Goal: Task Accomplishment & Management: Use online tool/utility

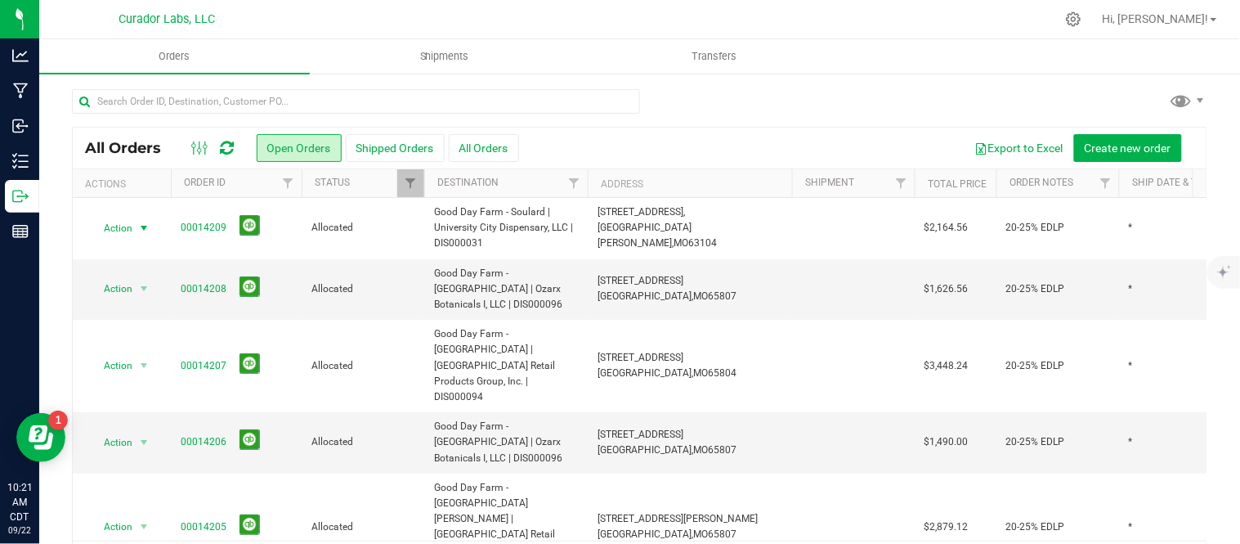
scroll to position [53, 0]
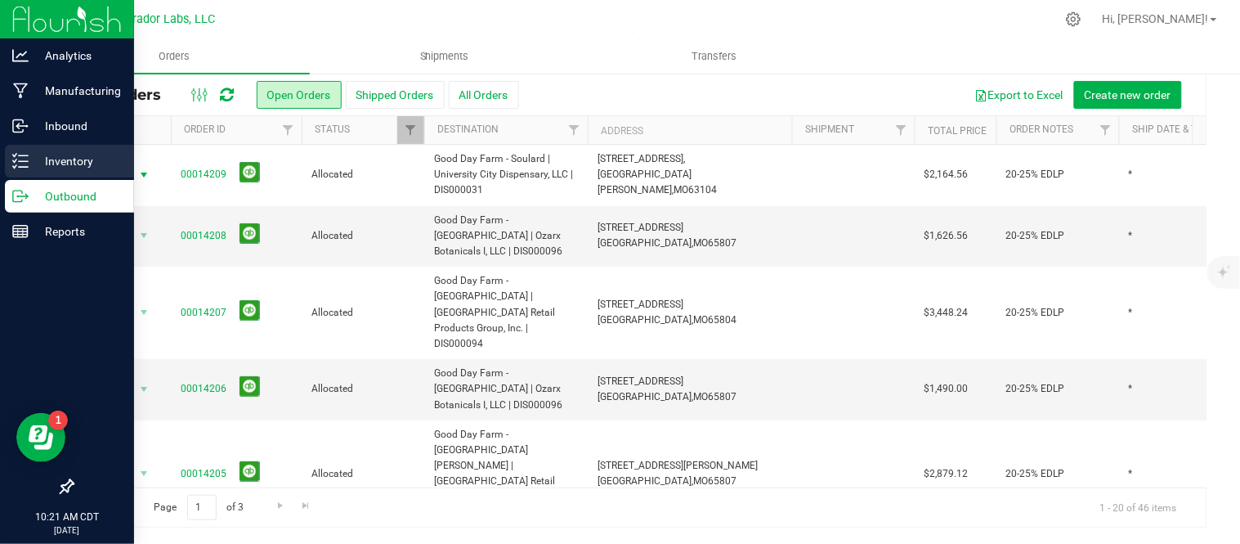
click at [26, 161] on line at bounding box center [23, 161] width 9 height 0
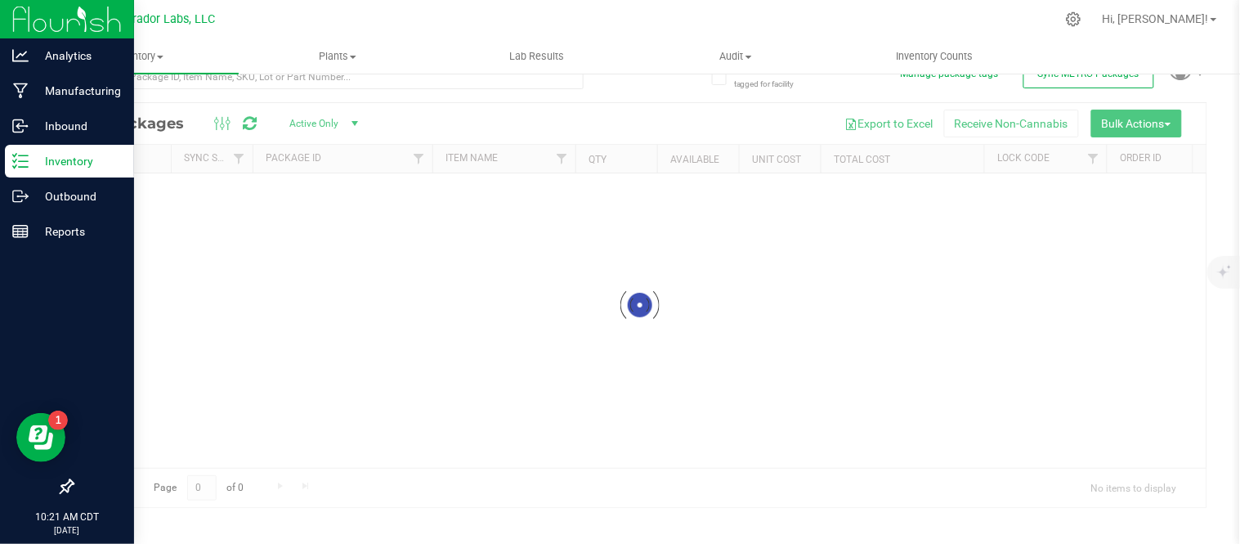
scroll to position [26, 0]
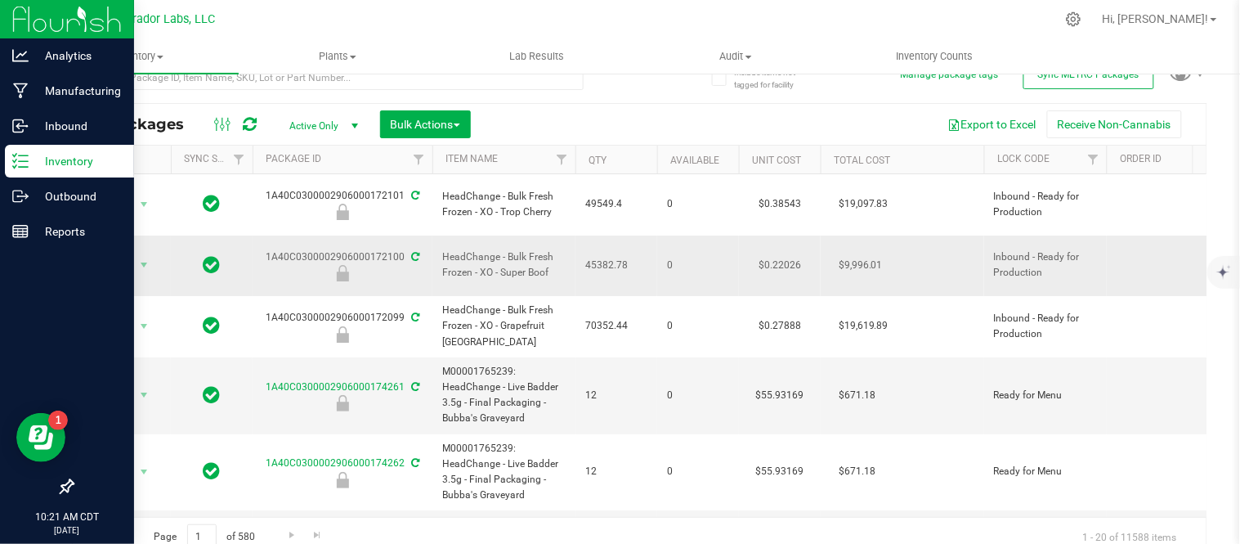
scroll to position [38, 0]
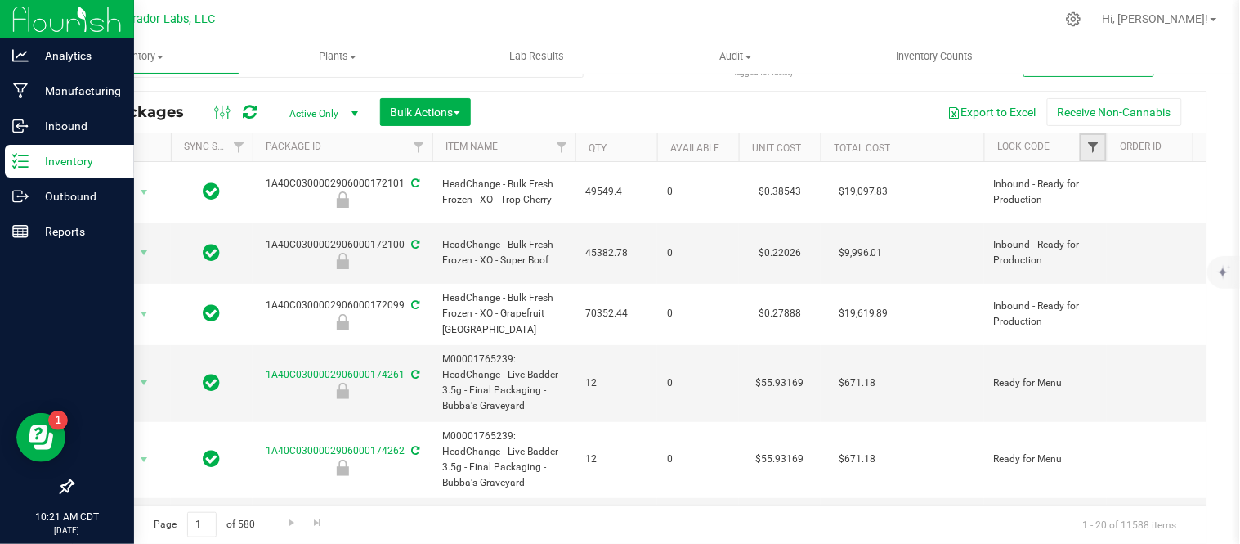
click at [1095, 152] on span "Filter" at bounding box center [1092, 147] width 13 height 13
click at [1091, 152] on span "Filter" at bounding box center [1092, 147] width 13 height 13
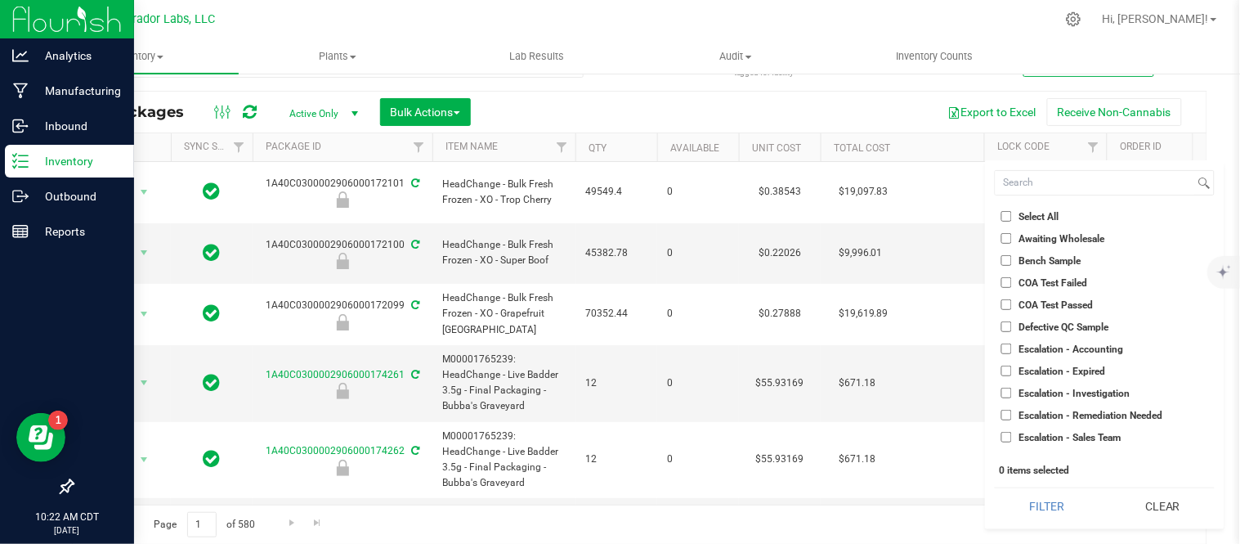
click at [1010, 218] on input "Select All" at bounding box center [1006, 216] width 11 height 11
checkbox input "true"
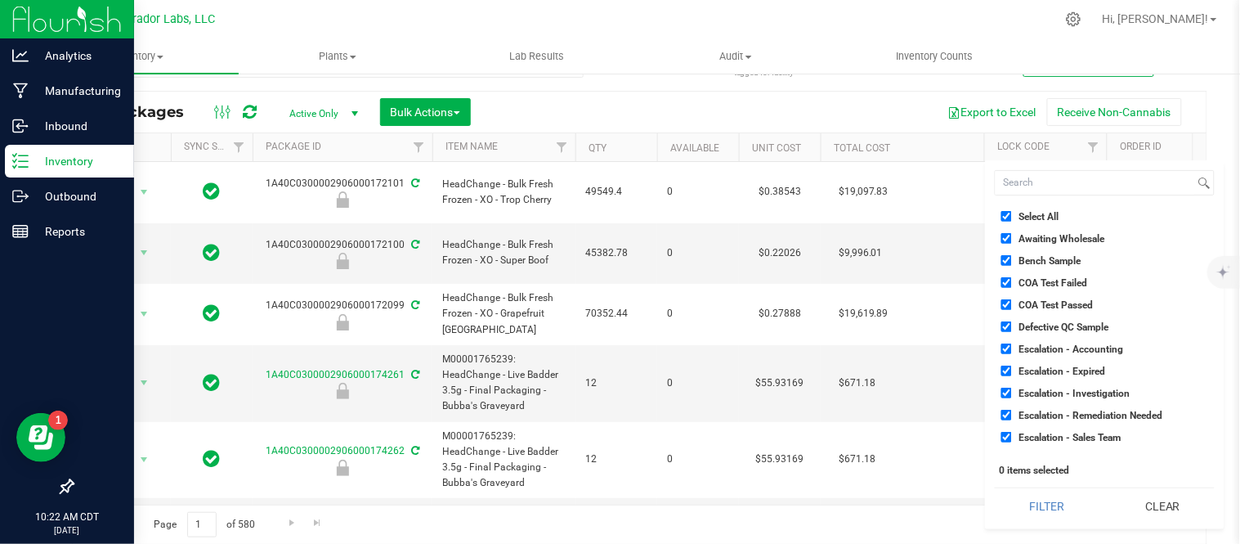
checkbox input "true"
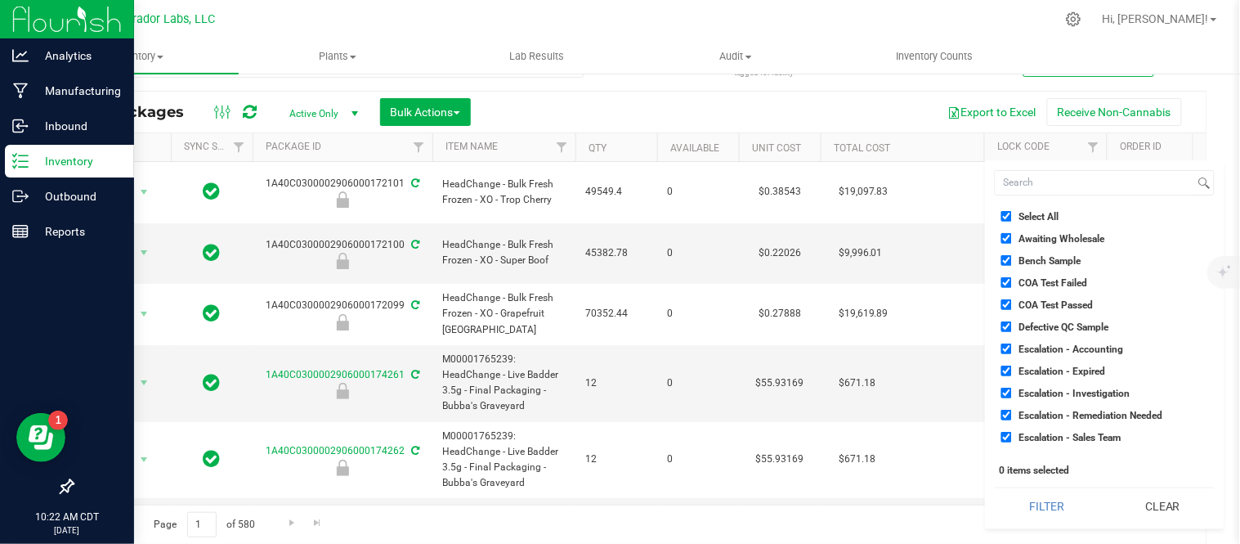
checkbox input "true"
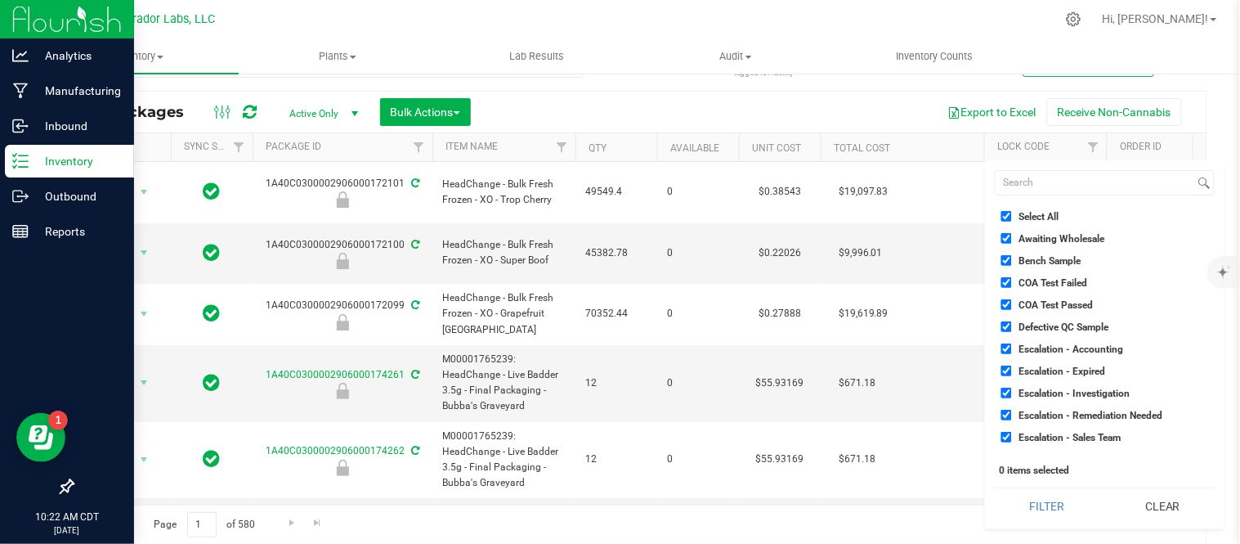
checkbox input "true"
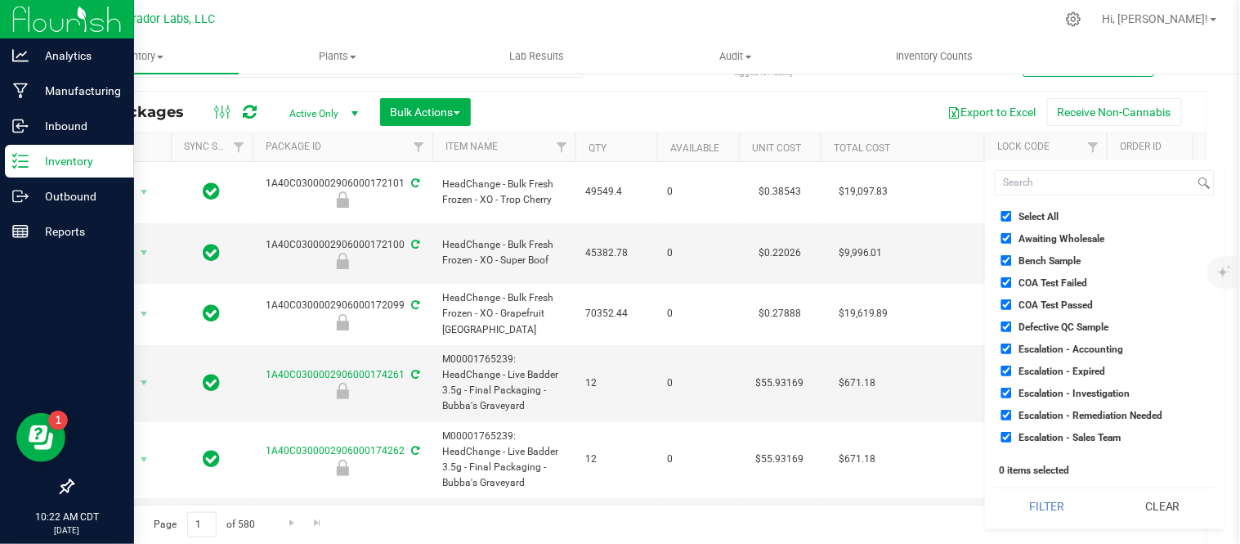
checkbox input "true"
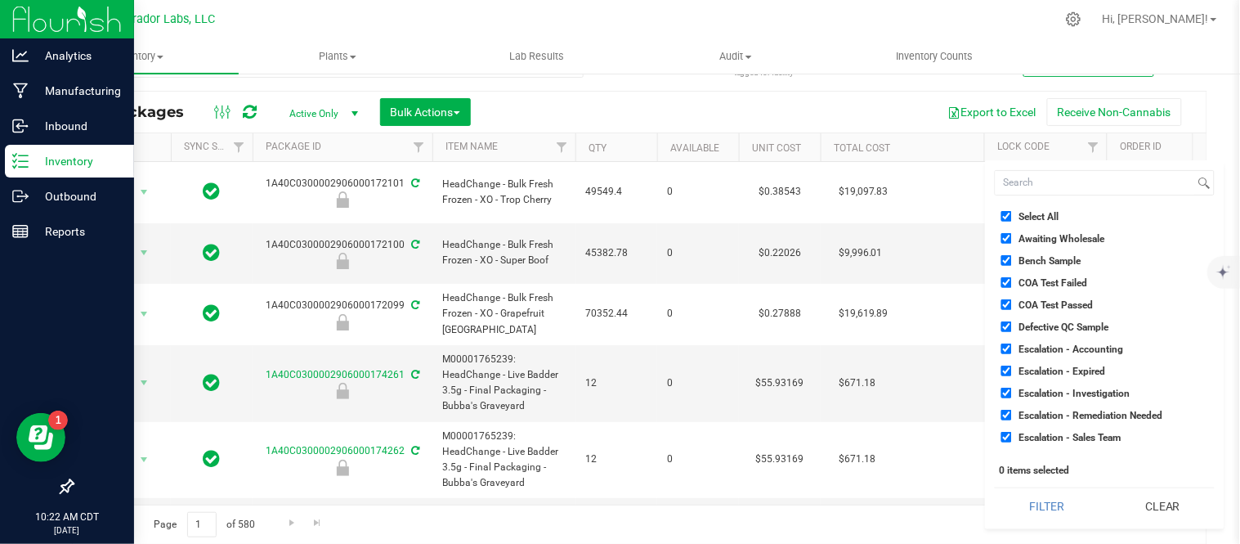
checkbox input "true"
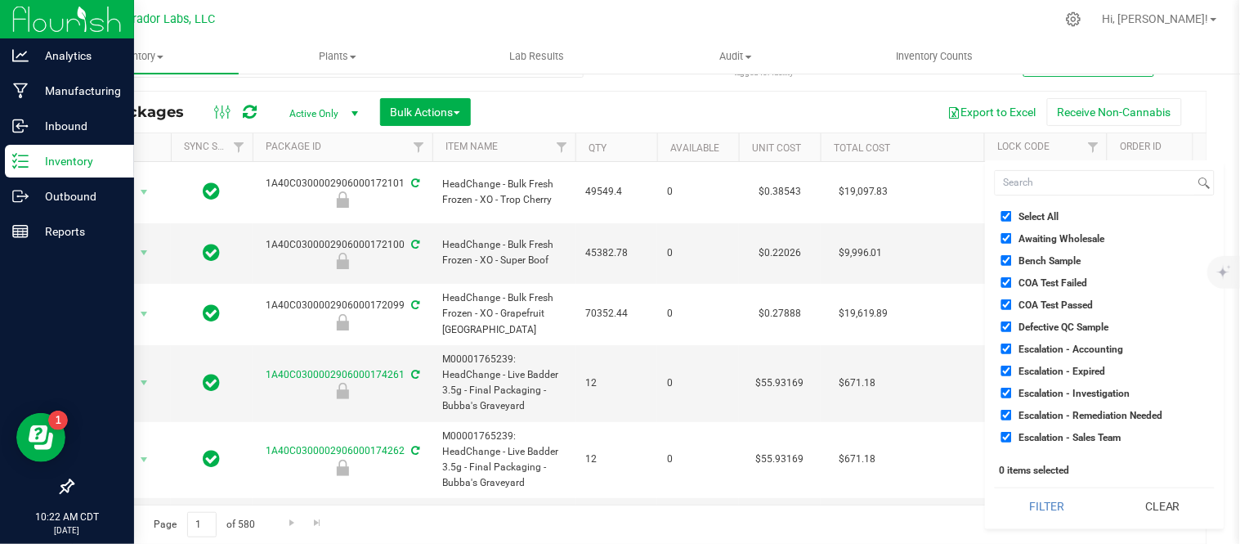
checkbox input "true"
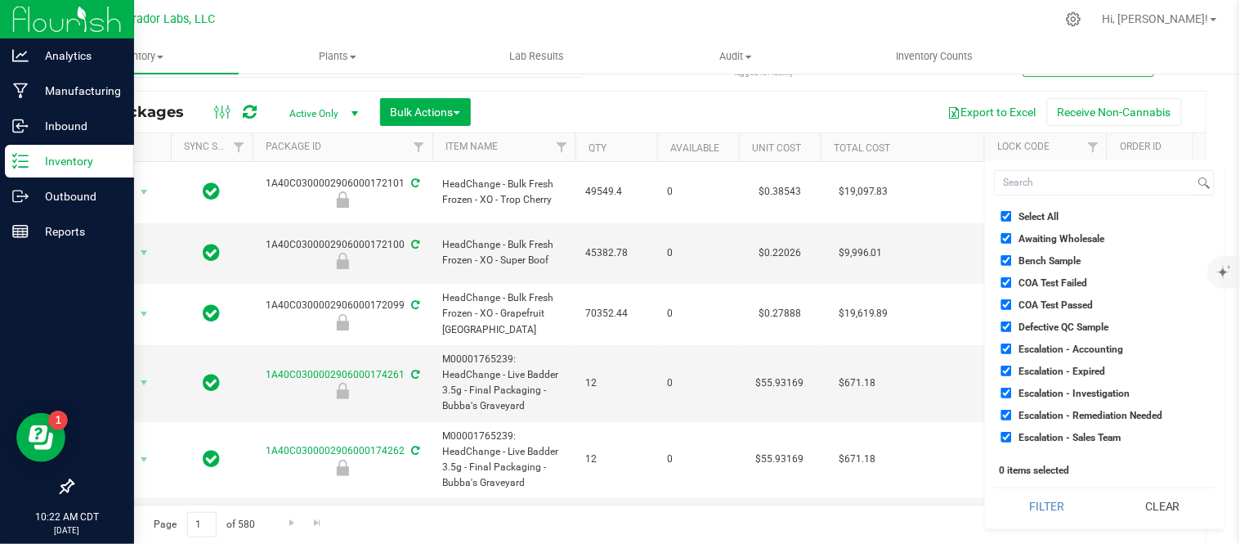
checkbox input "true"
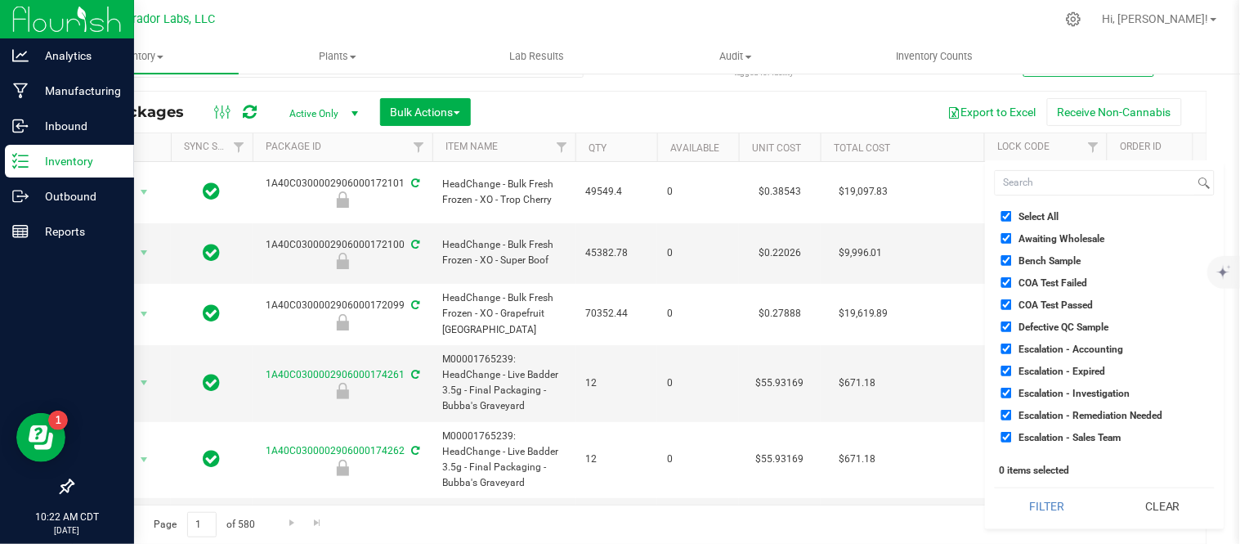
checkbox input "true"
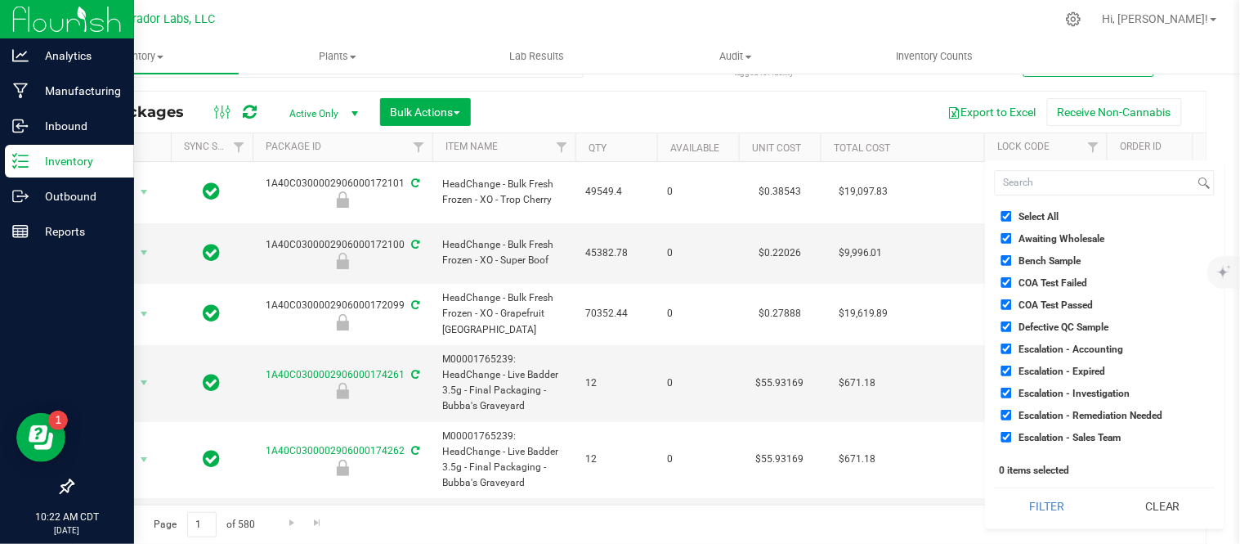
checkbox input "true"
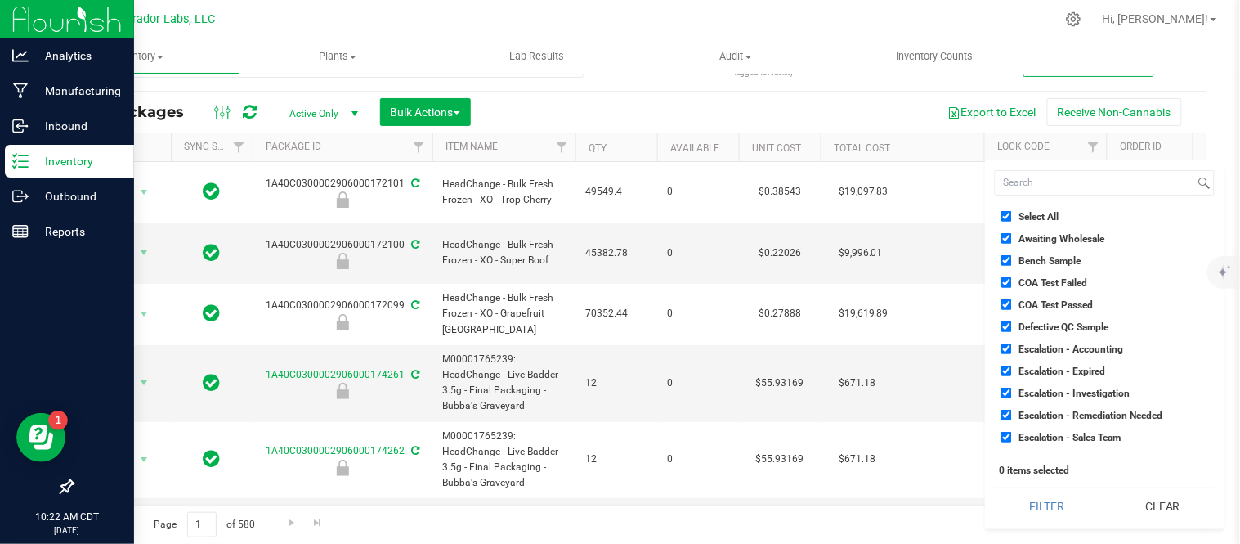
checkbox input "true"
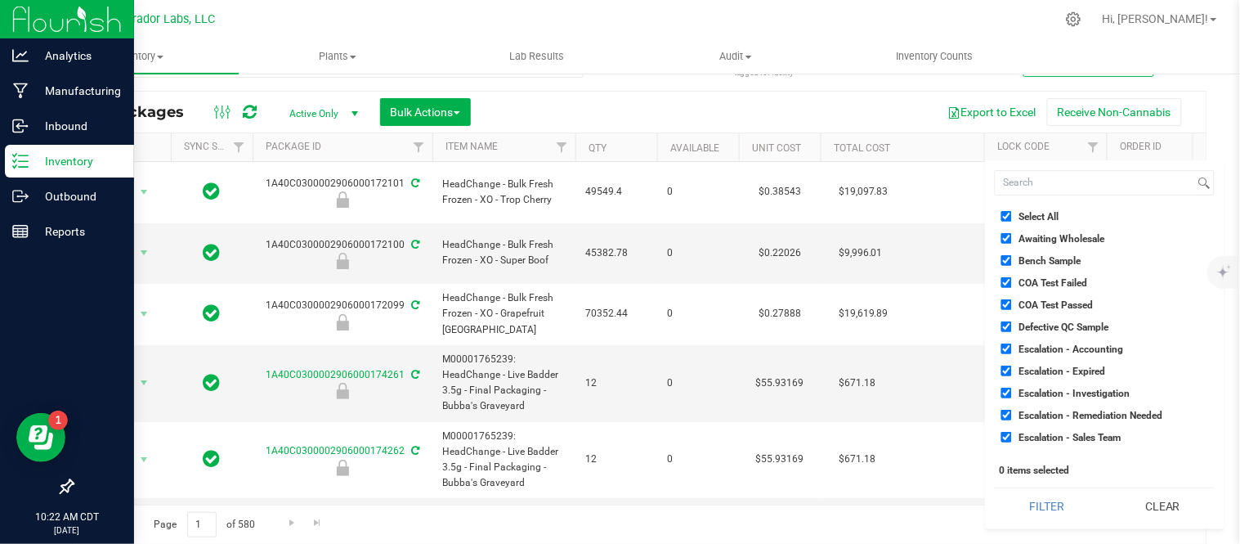
checkbox input "true"
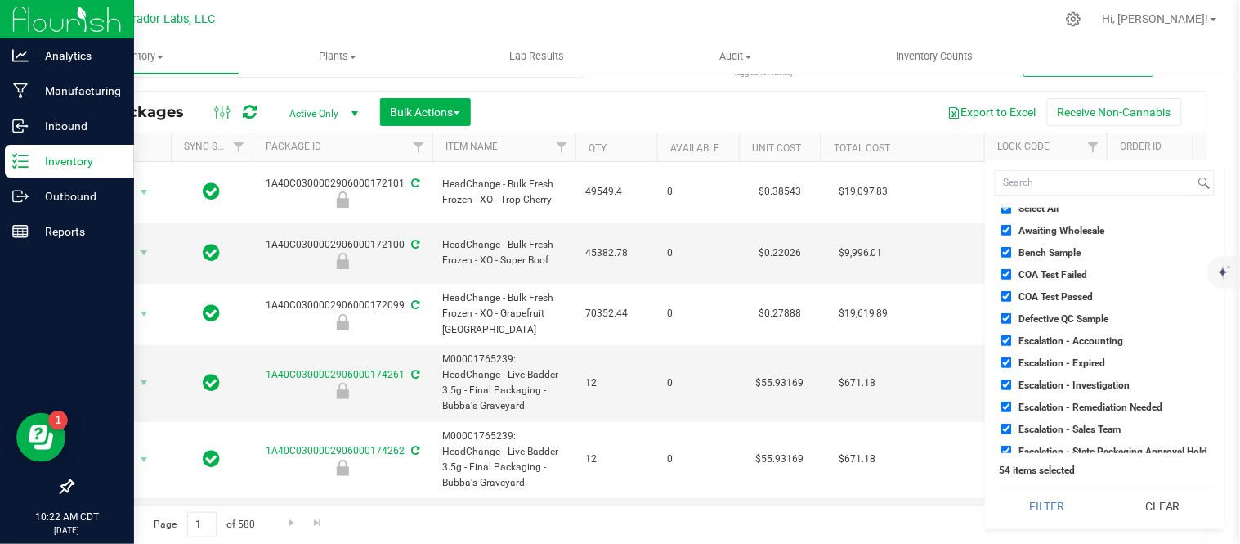
scroll to position [0, 0]
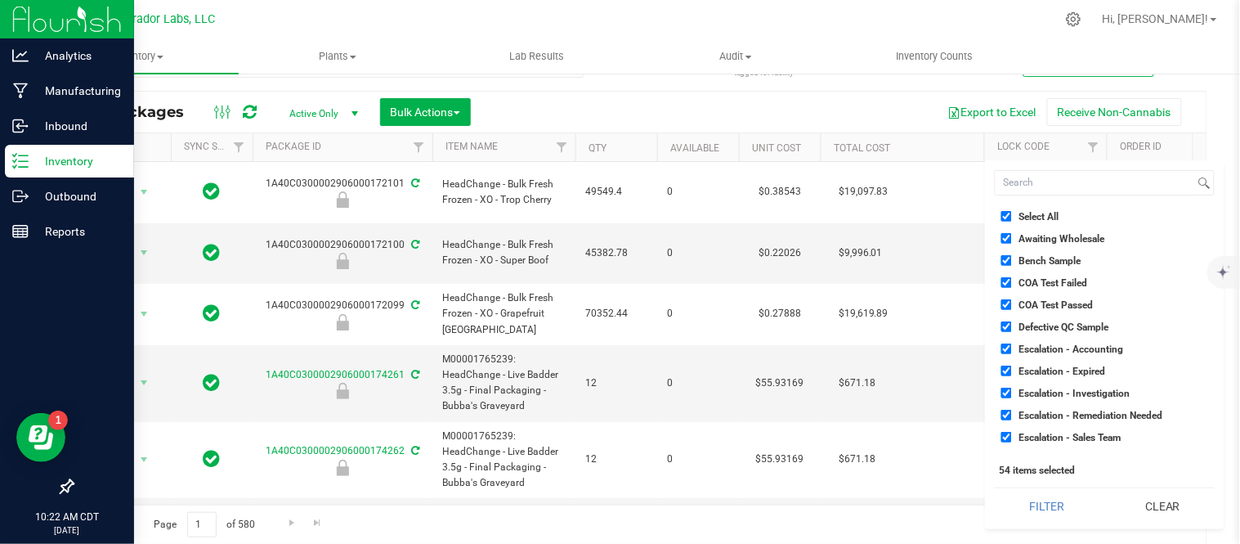
click at [1024, 252] on li "Bench Sample" at bounding box center [1105, 260] width 220 height 17
click at [1032, 265] on span "Bench Sample" at bounding box center [1050, 261] width 62 height 10
click at [1012, 265] on input "Bench Sample" at bounding box center [1006, 260] width 11 height 11
checkbox input "false"
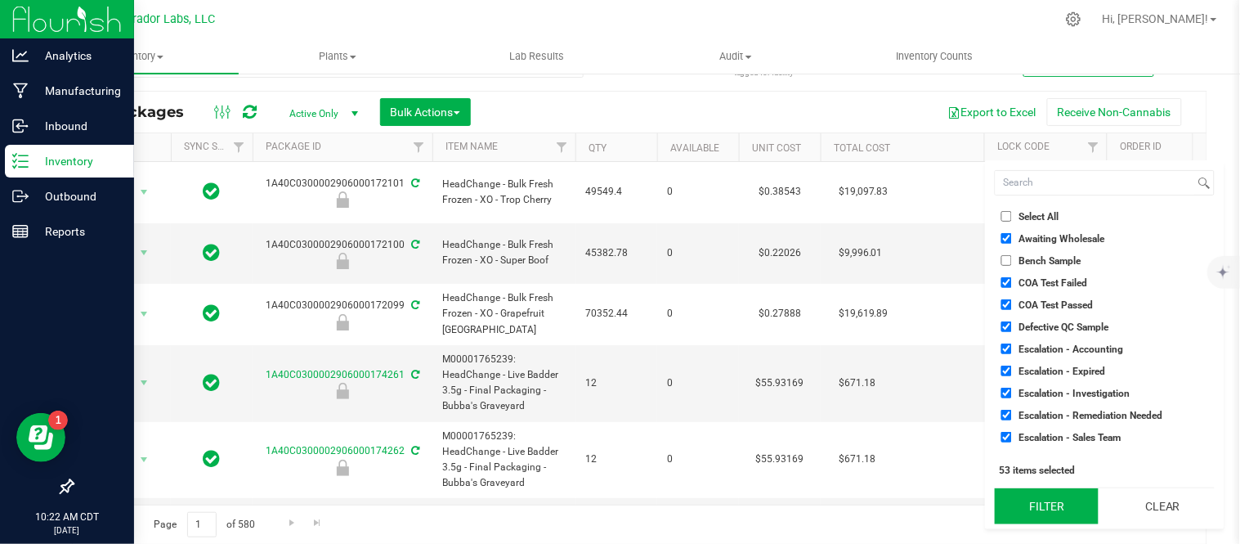
click at [1059, 518] on button "Filter" at bounding box center [1047, 506] width 104 height 36
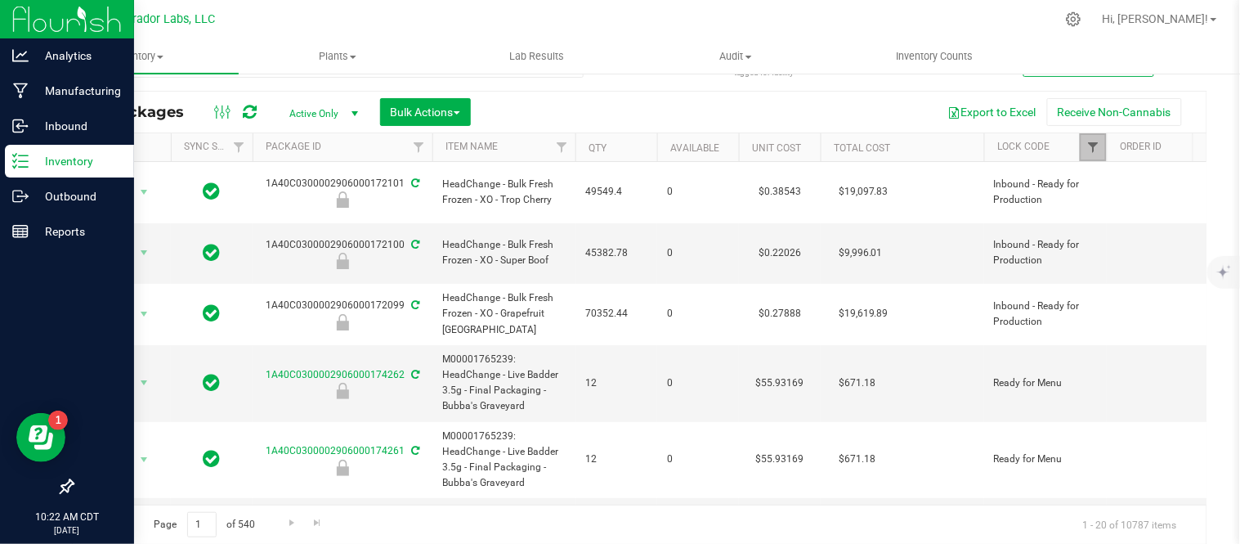
click at [1098, 144] on span "Filter" at bounding box center [1092, 147] width 13 height 13
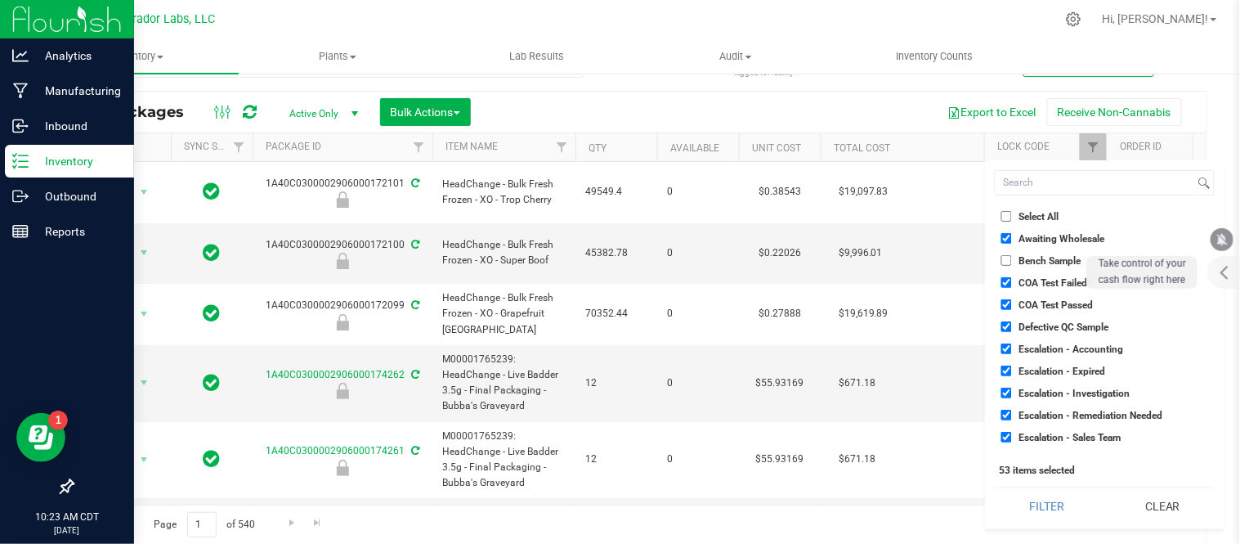
click at [1006, 372] on input "Escalation - Expired" at bounding box center [1006, 370] width 11 height 11
click at [1034, 504] on button "Filter" at bounding box center [1047, 506] width 104 height 36
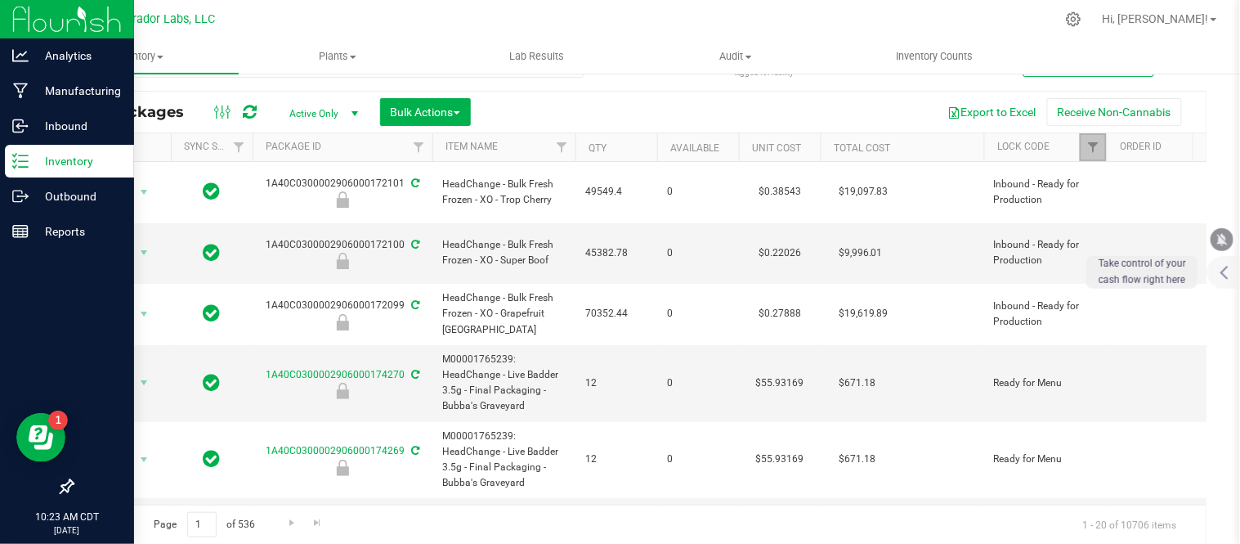
click at [1093, 155] on link "Filter" at bounding box center [1093, 147] width 27 height 28
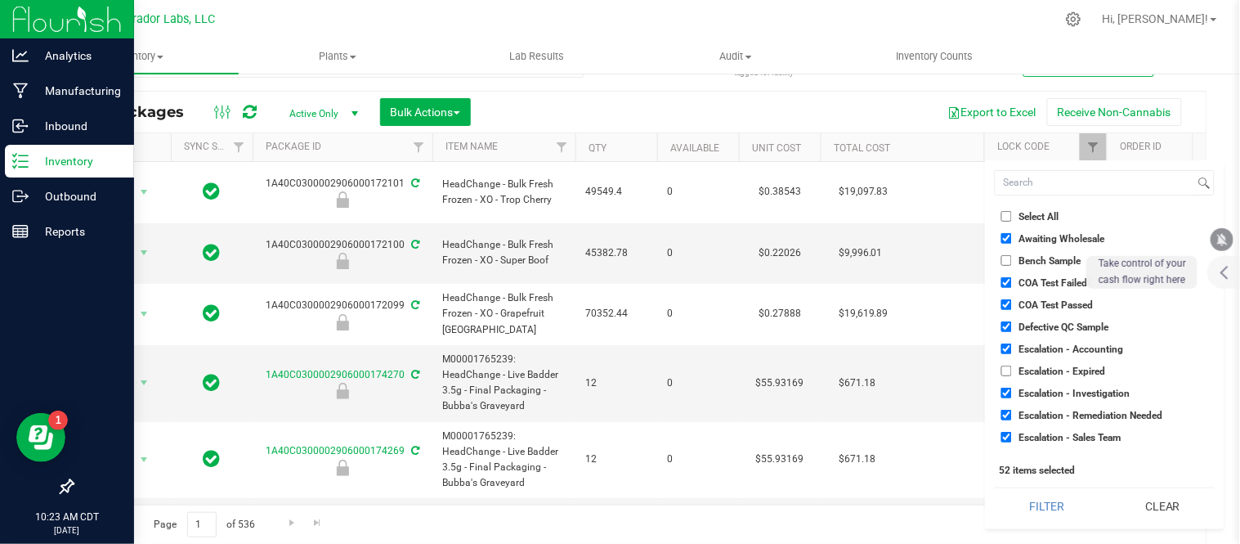
click at [1015, 370] on label "Escalation - Expired" at bounding box center [1053, 370] width 105 height 11
click at [1012, 370] on input "Escalation - Expired" at bounding box center [1006, 370] width 11 height 11
checkbox input "true"
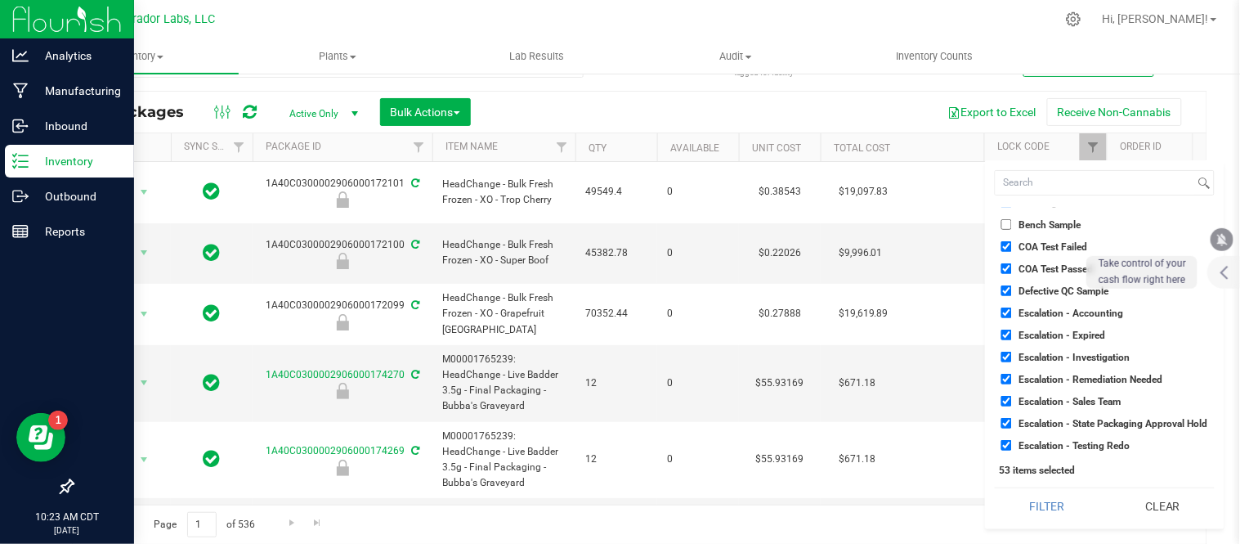
scroll to position [120, 0]
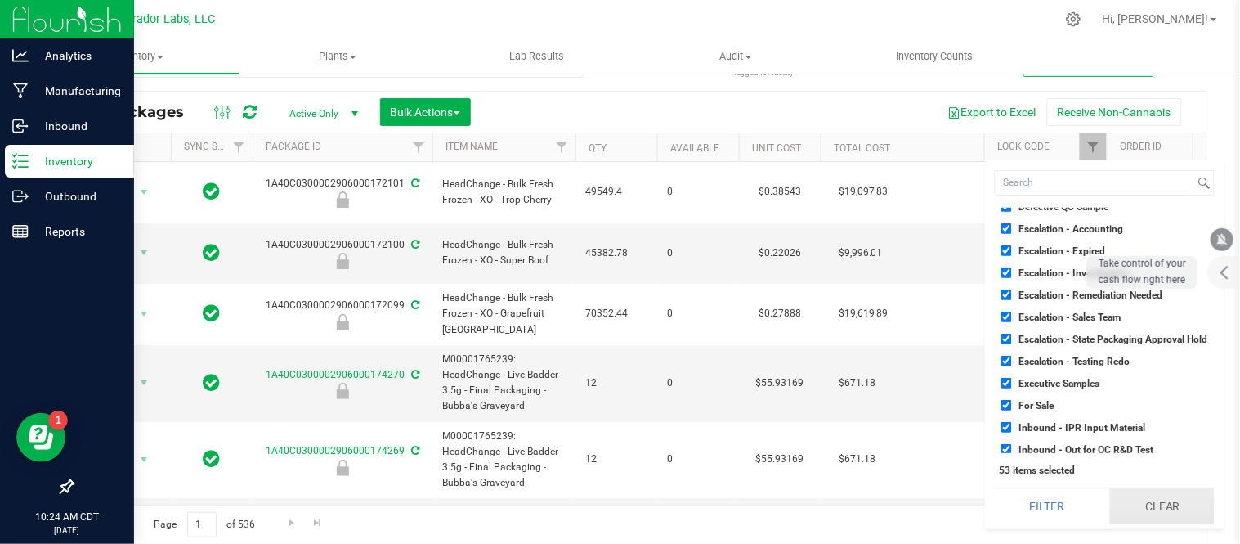
click at [1178, 504] on button "Clear" at bounding box center [1162, 506] width 105 height 36
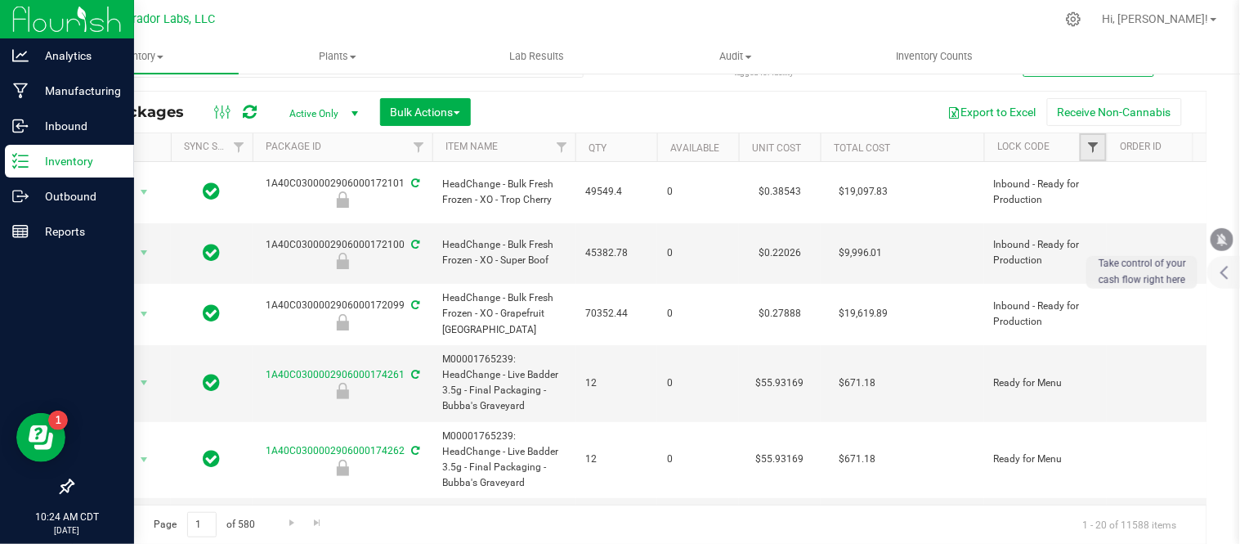
click at [1092, 148] on span "Filter" at bounding box center [1092, 147] width 13 height 13
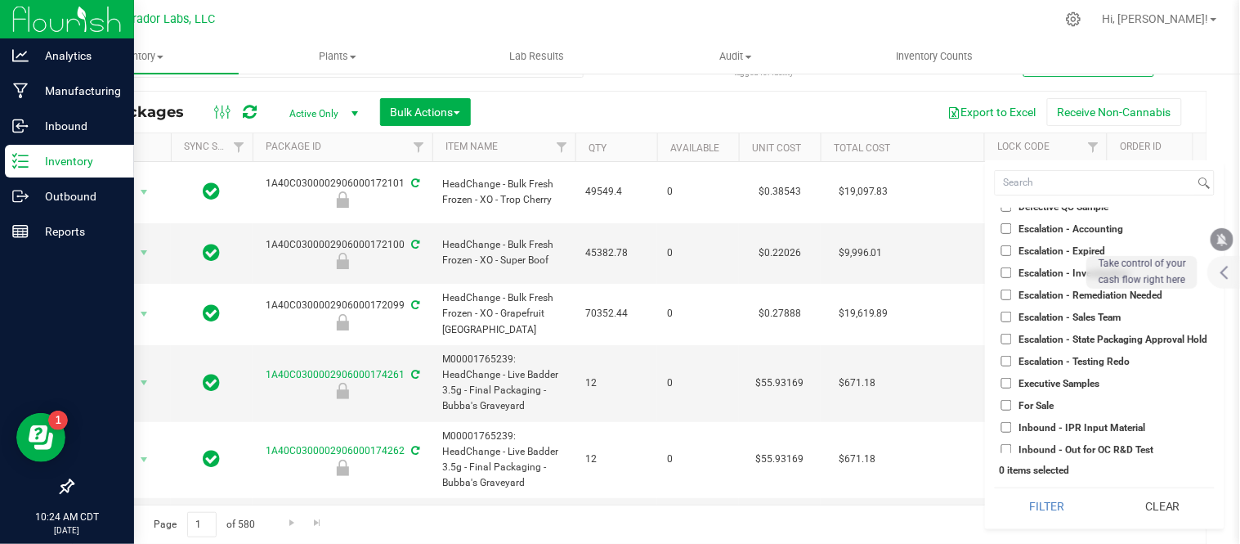
click at [1015, 405] on label "For Sale" at bounding box center [1027, 405] width 53 height 11
click at [1012, 405] on input "For Sale" at bounding box center [1006, 405] width 11 height 11
checkbox input "true"
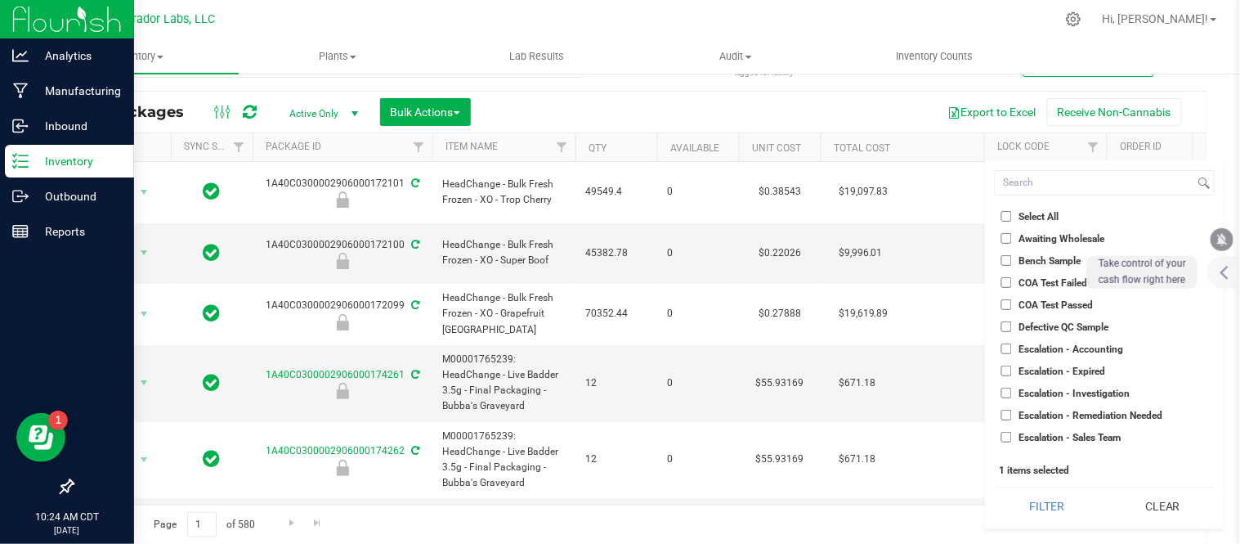
click at [1012, 258] on label "Bench Sample" at bounding box center [1041, 260] width 80 height 11
click at [1012, 258] on input "Bench Sample" at bounding box center [1006, 260] width 11 height 11
checkbox input "true"
click at [1040, 517] on button "Filter" at bounding box center [1047, 506] width 104 height 36
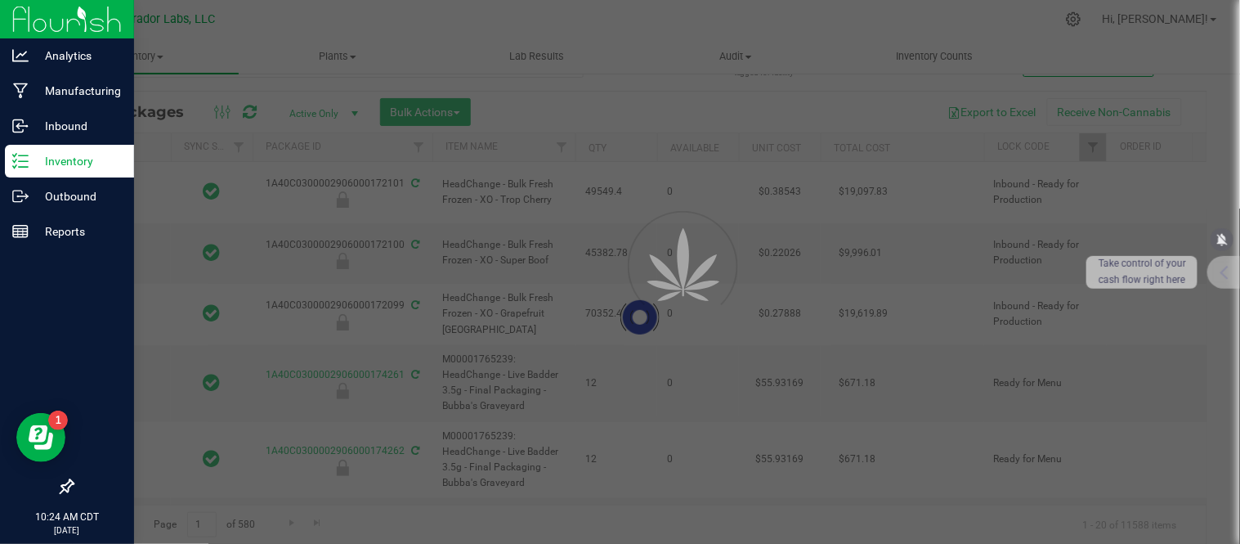
type input "[DATE]"
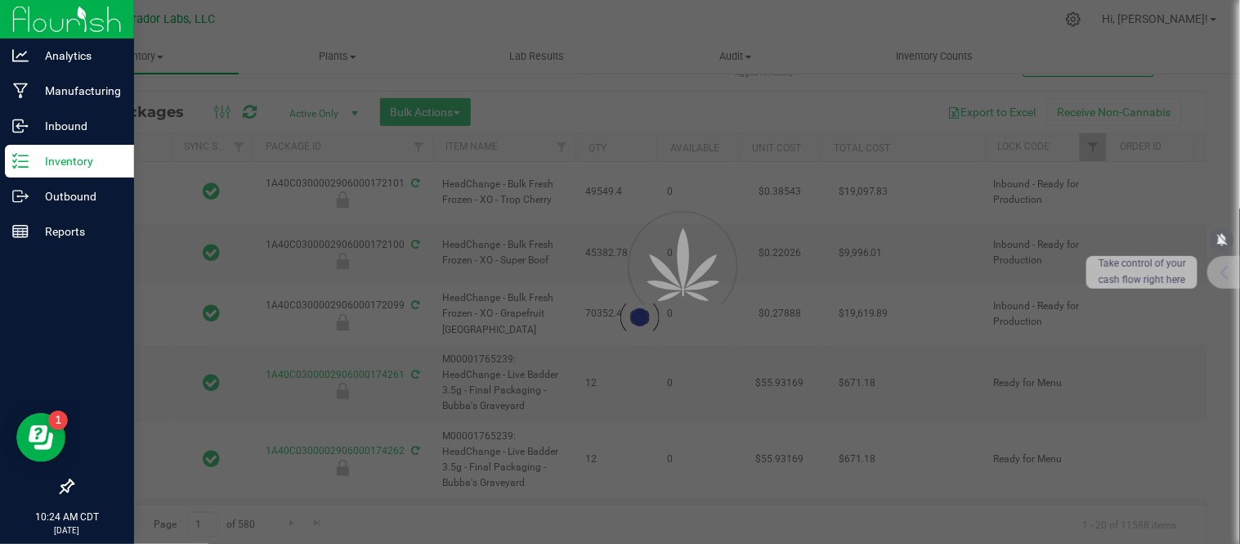
type input "[DATE]"
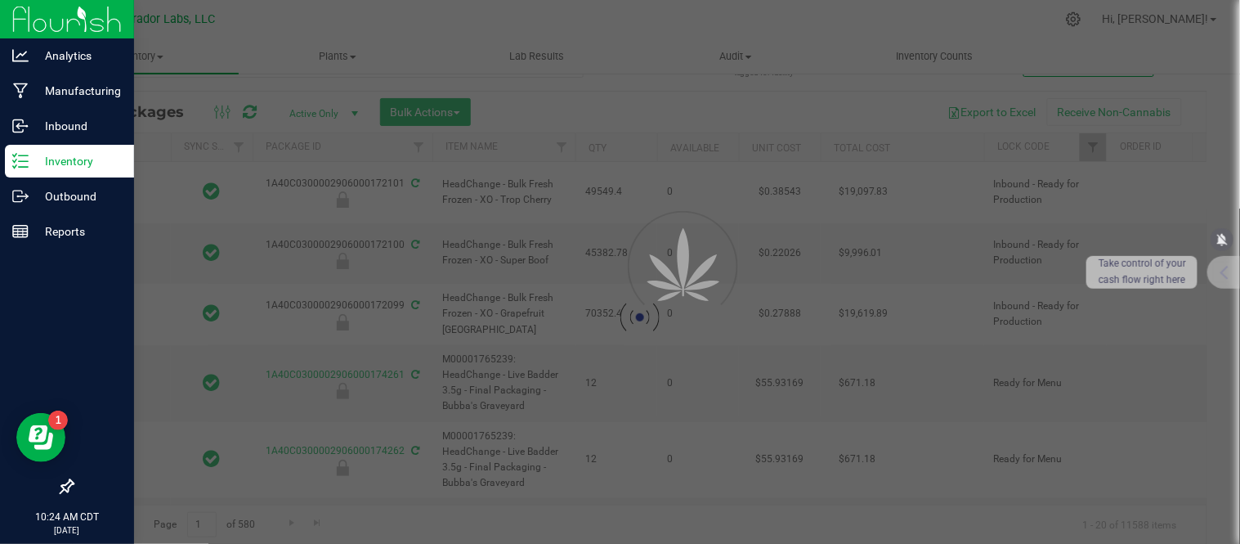
type input "[DATE]"
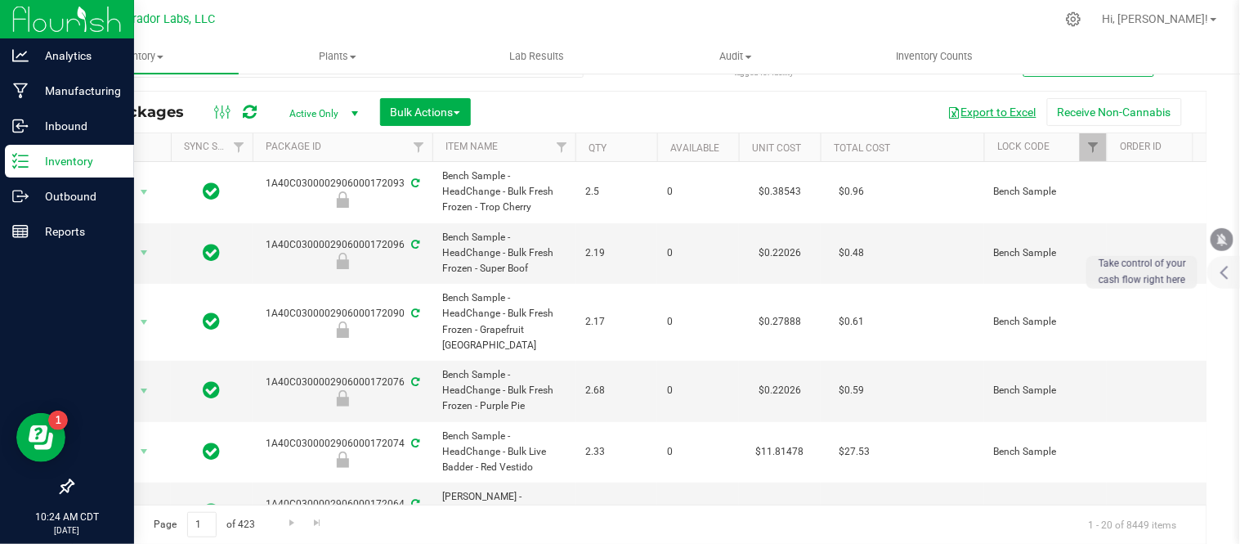
click at [965, 119] on button "Export to Excel" at bounding box center [993, 112] width 110 height 28
click at [1091, 152] on span "Filter" at bounding box center [1092, 147] width 13 height 13
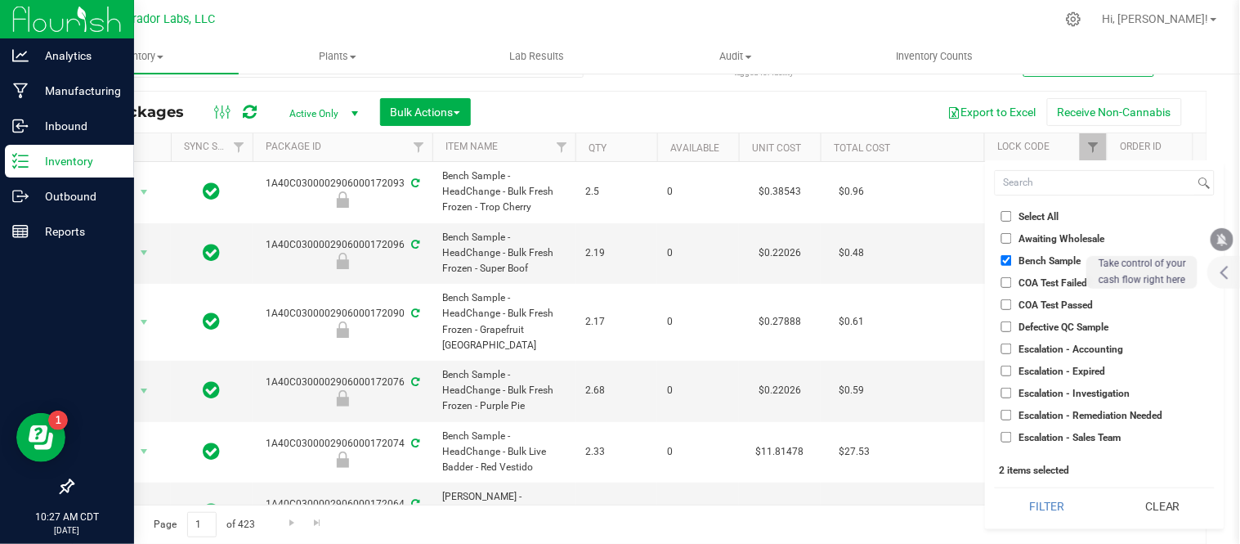
click at [1025, 213] on span "Select All" at bounding box center [1039, 217] width 40 height 10
click at [1012, 213] on input "Select All" at bounding box center [1006, 216] width 11 height 11
checkbox input "true"
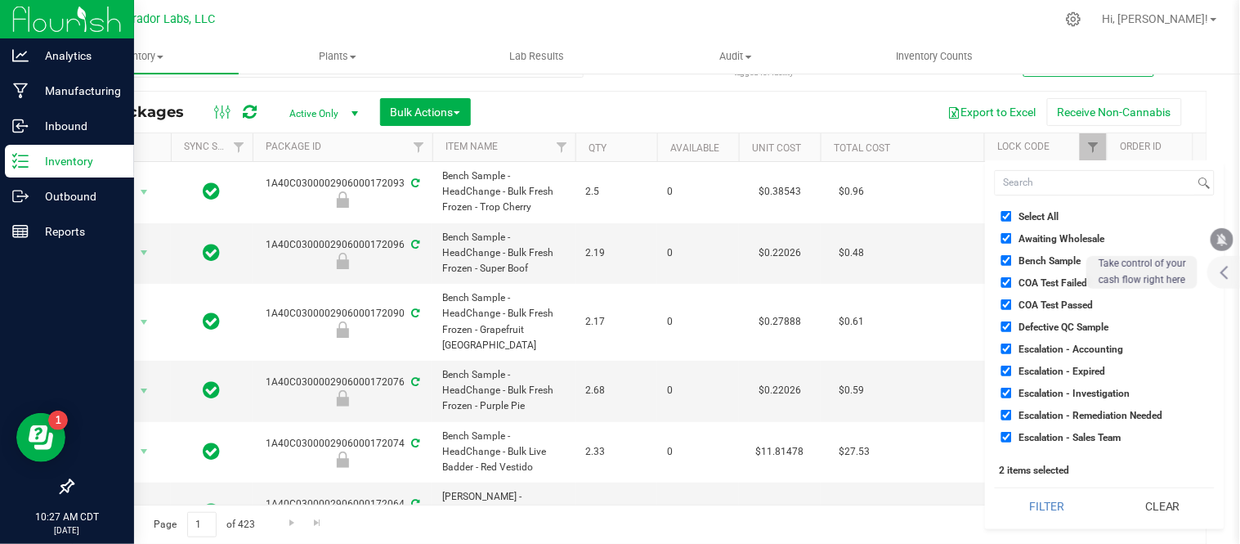
checkbox input "true"
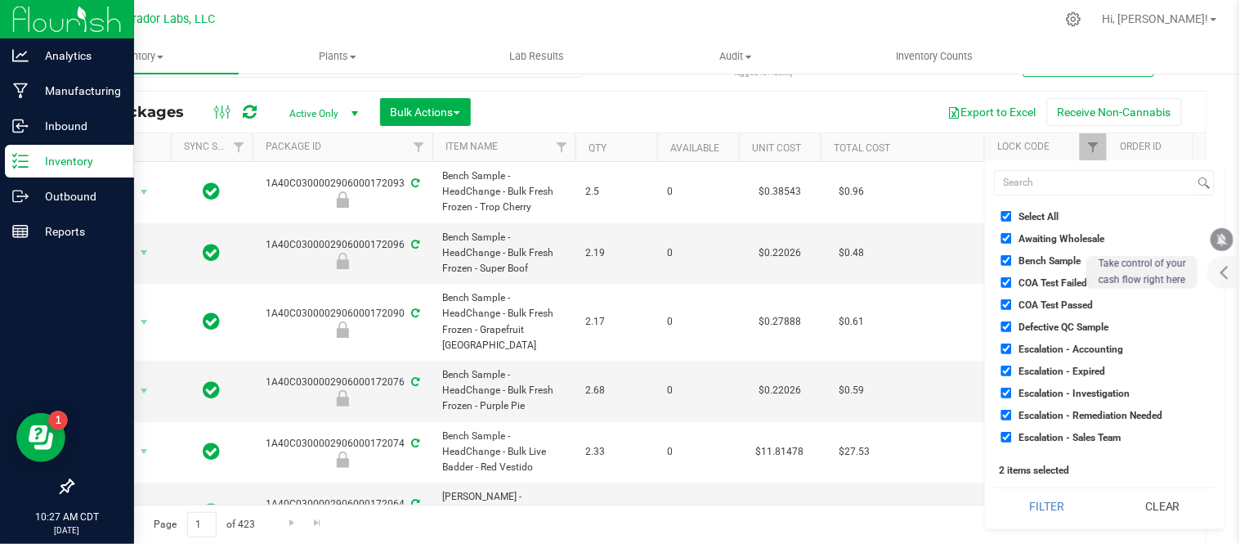
checkbox input "true"
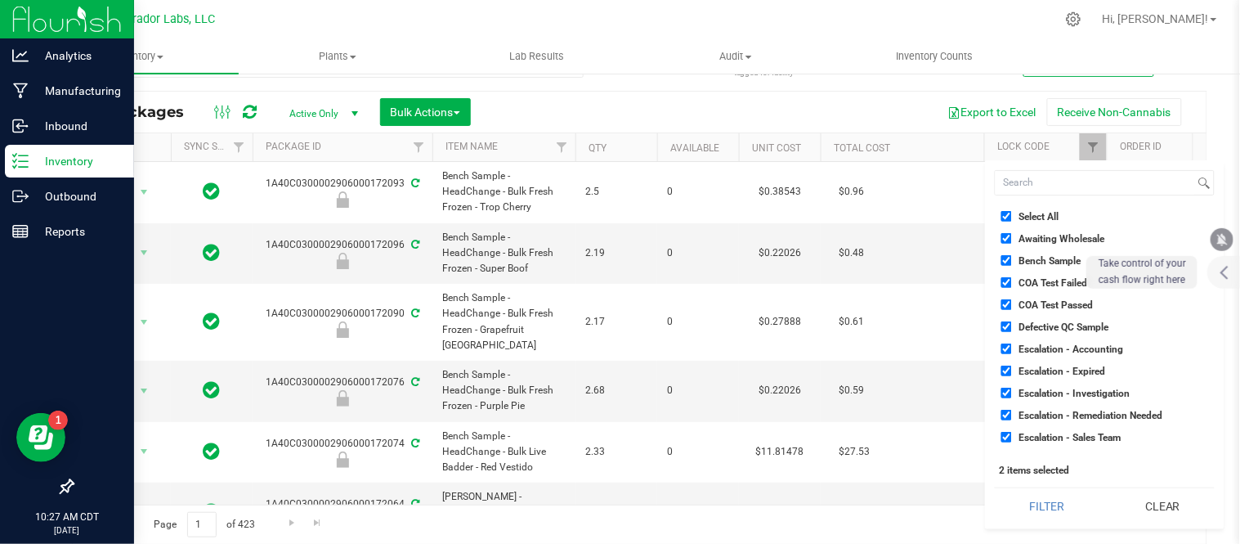
checkbox input "true"
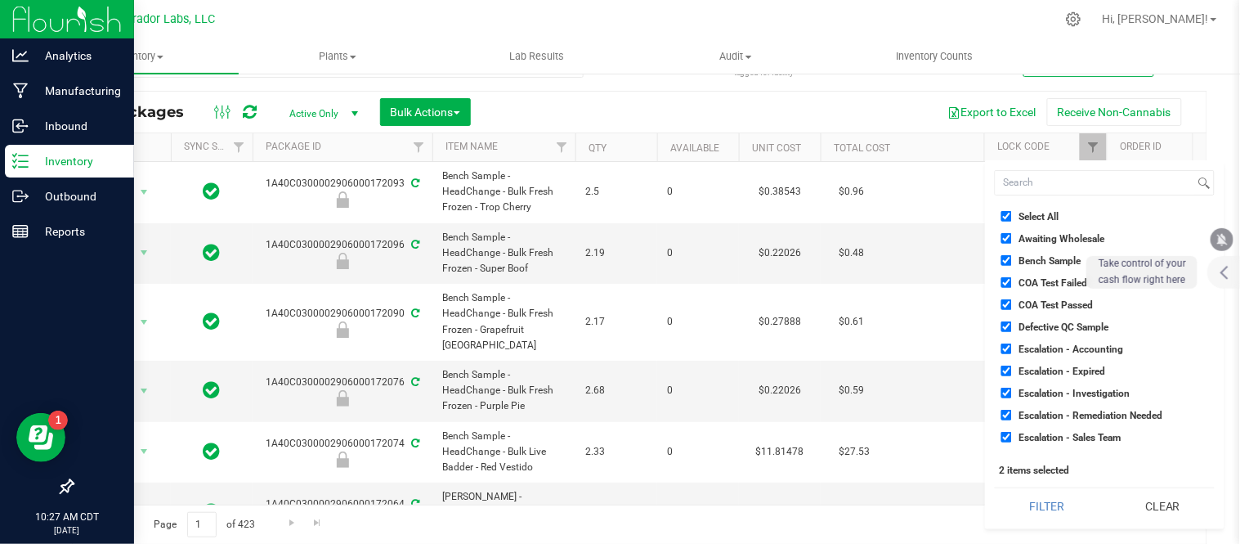
checkbox input "true"
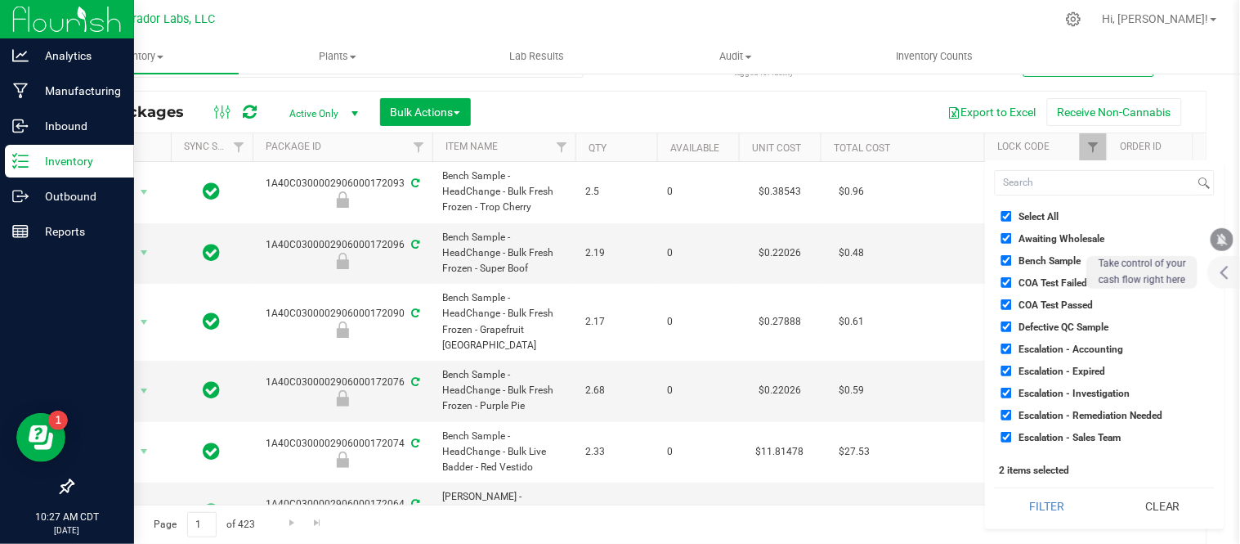
checkbox input "true"
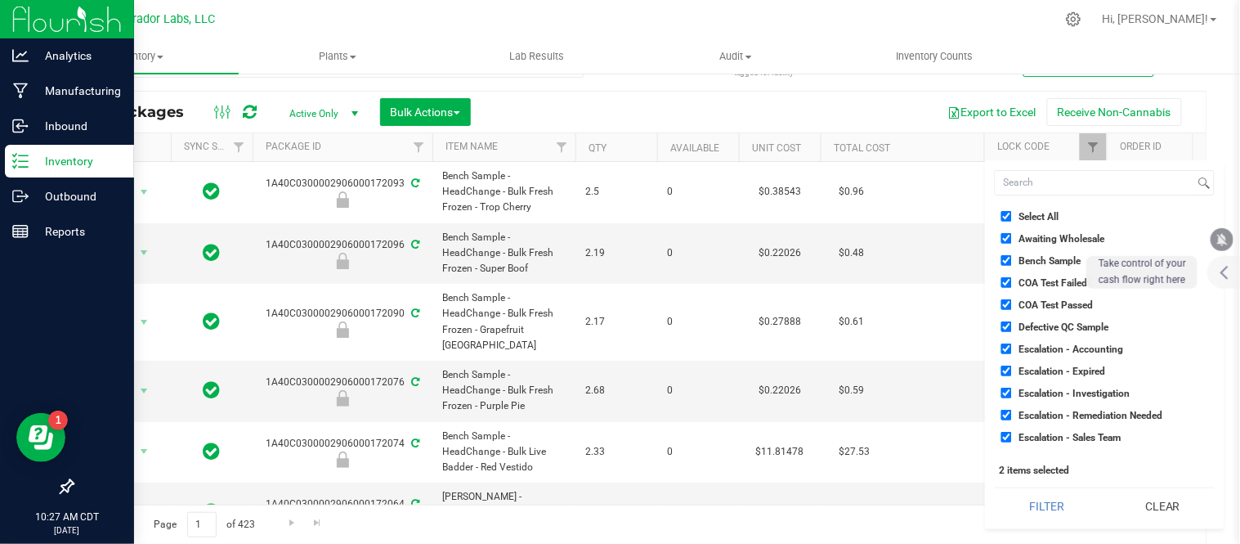
checkbox input "true"
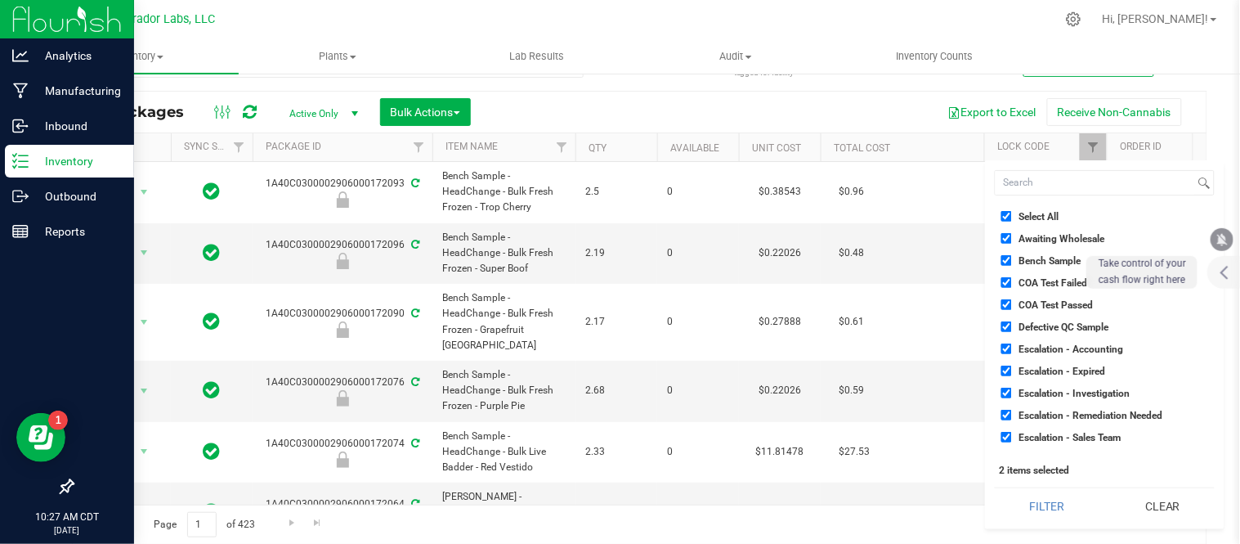
checkbox input "true"
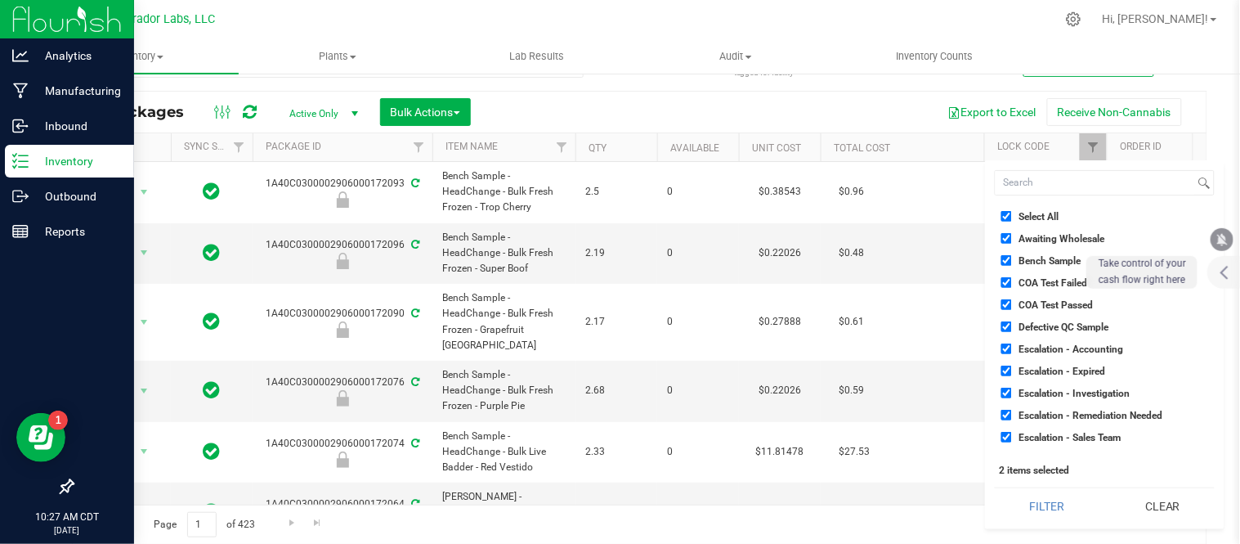
checkbox input "true"
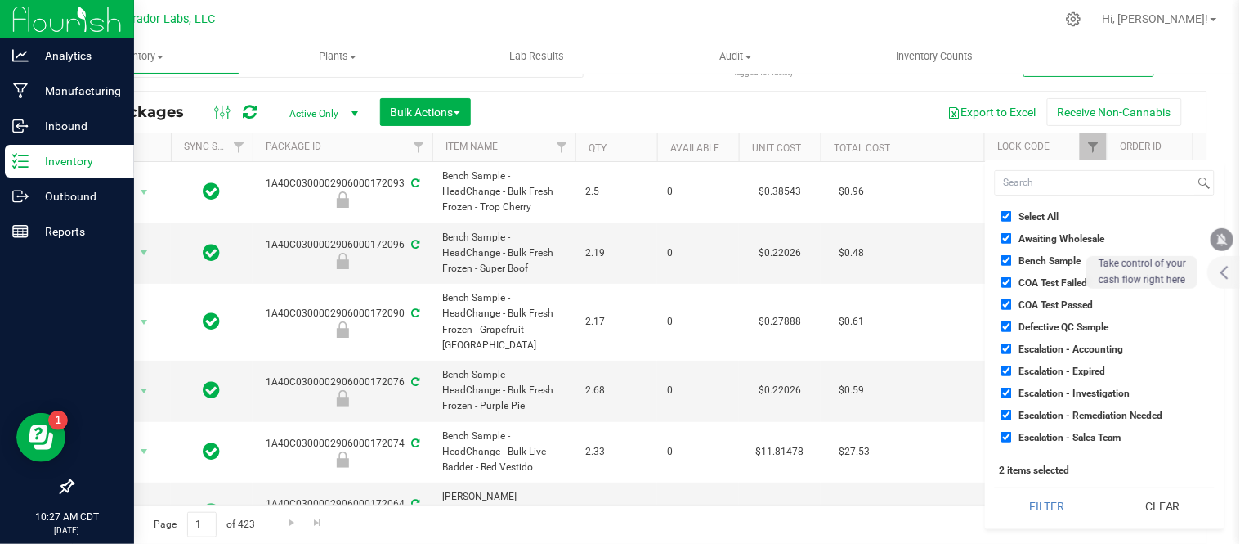
checkbox input "true"
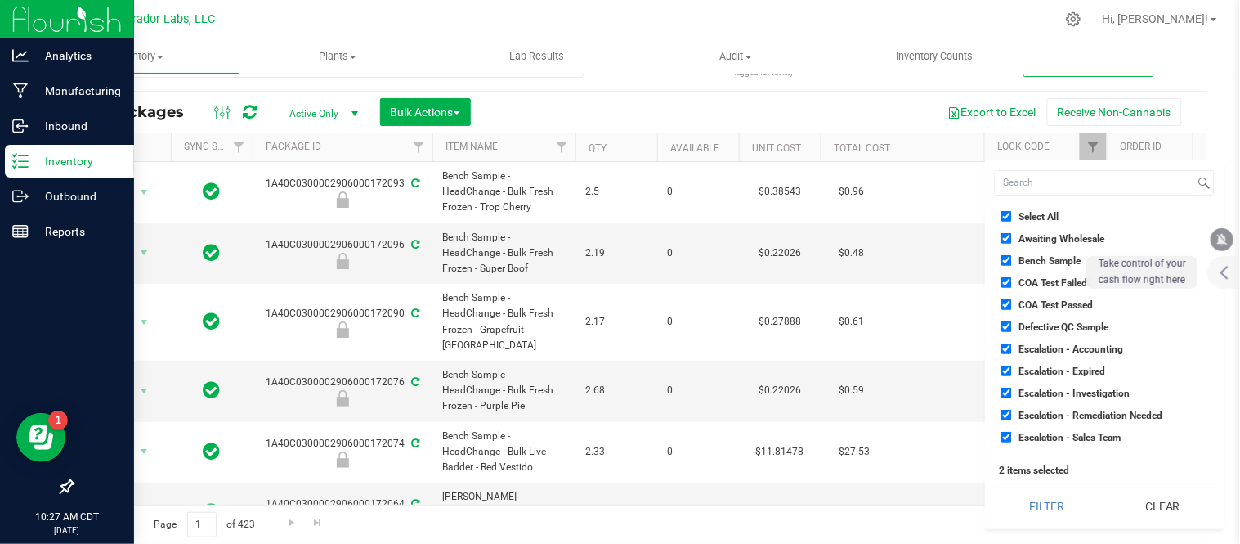
checkbox input "true"
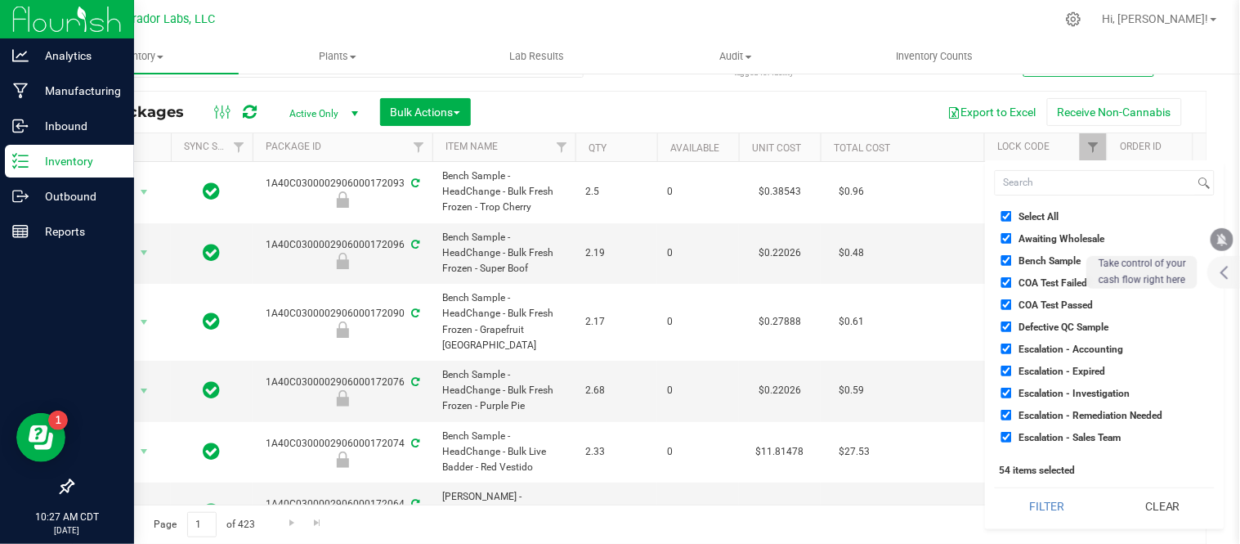
click at [1033, 262] on span "Bench Sample" at bounding box center [1050, 261] width 62 height 10
click at [1012, 262] on input "Bench Sample" at bounding box center [1006, 260] width 11 height 11
checkbox input "false"
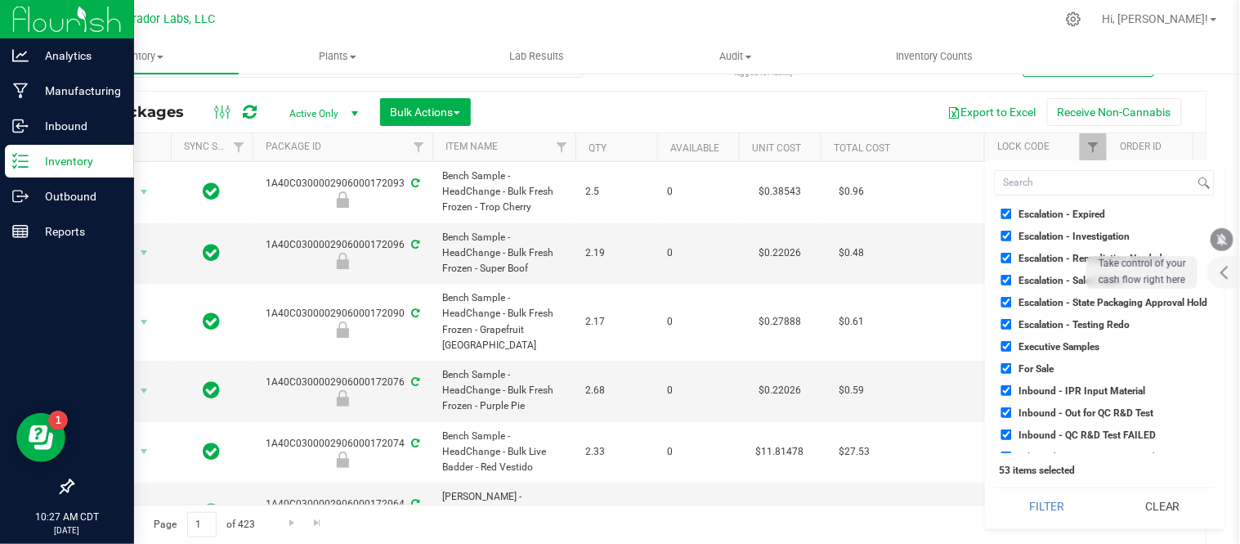
scroll to position [193, 0]
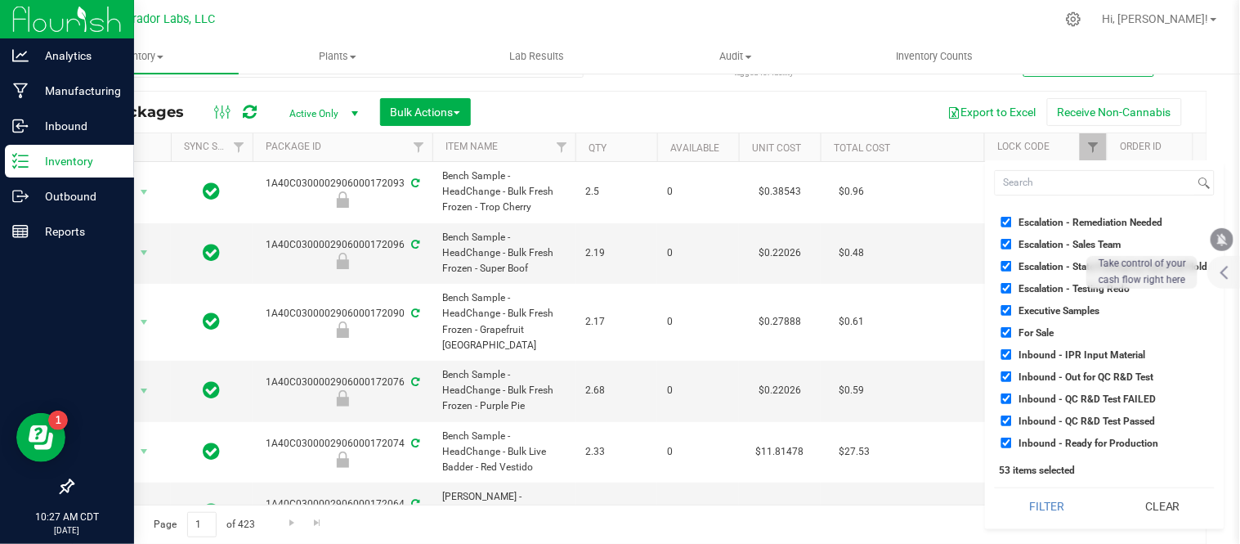
click at [1042, 328] on span "For Sale" at bounding box center [1036, 333] width 35 height 10
click at [1012, 327] on input "For Sale" at bounding box center [1006, 332] width 11 height 11
checkbox input "false"
click at [1075, 507] on button "Filter" at bounding box center [1047, 506] width 104 height 36
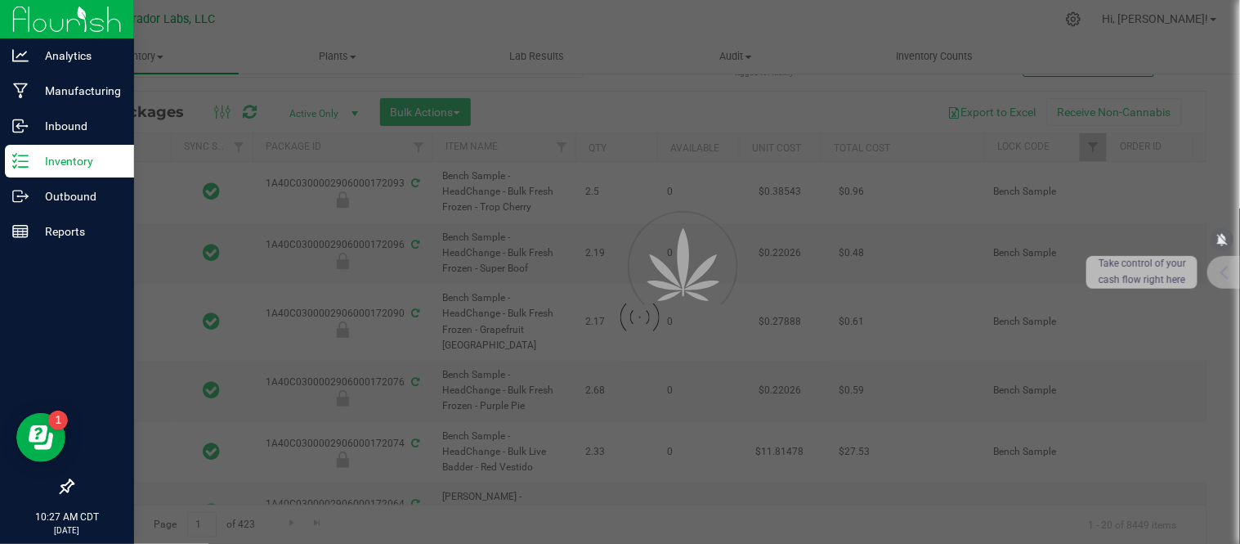
type input "[DATE]"
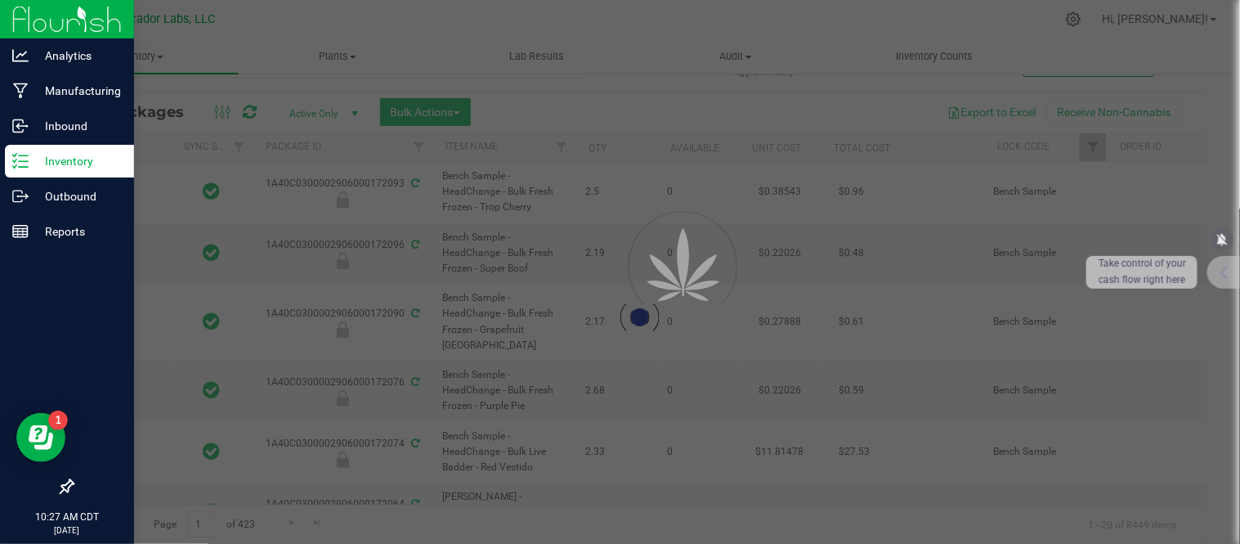
type input "[DATE]"
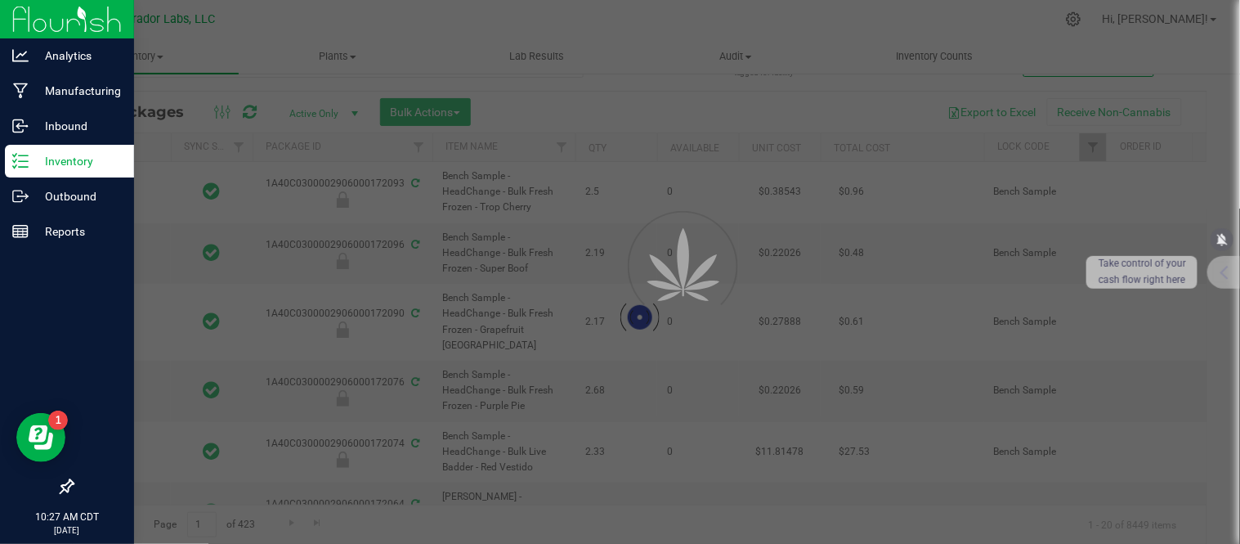
type input "[DATE]"
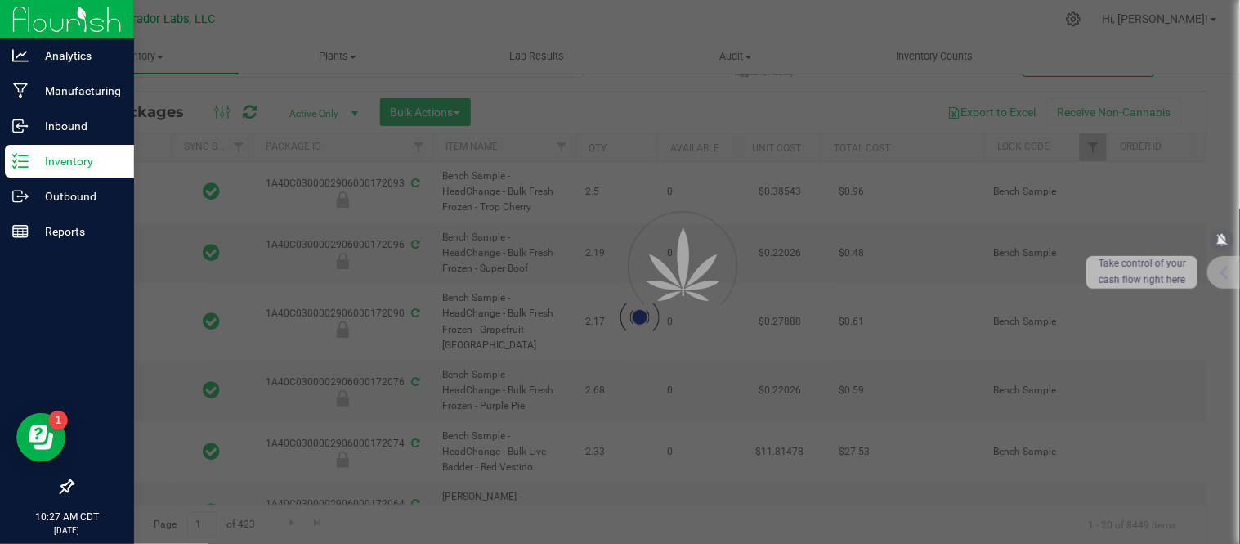
type input "[DATE]"
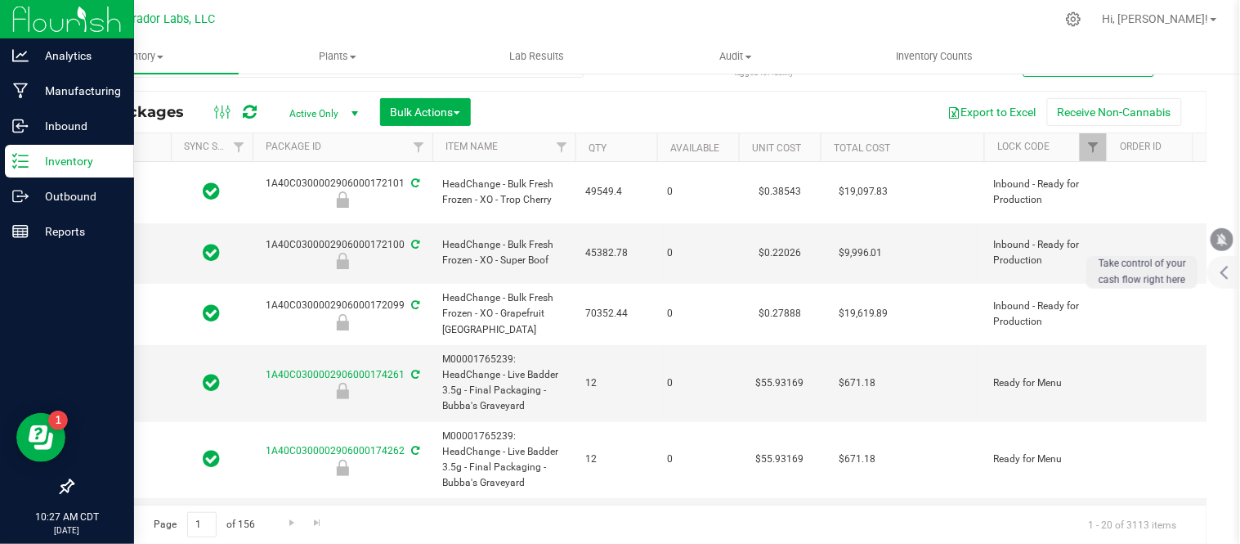
type input "[DATE]"
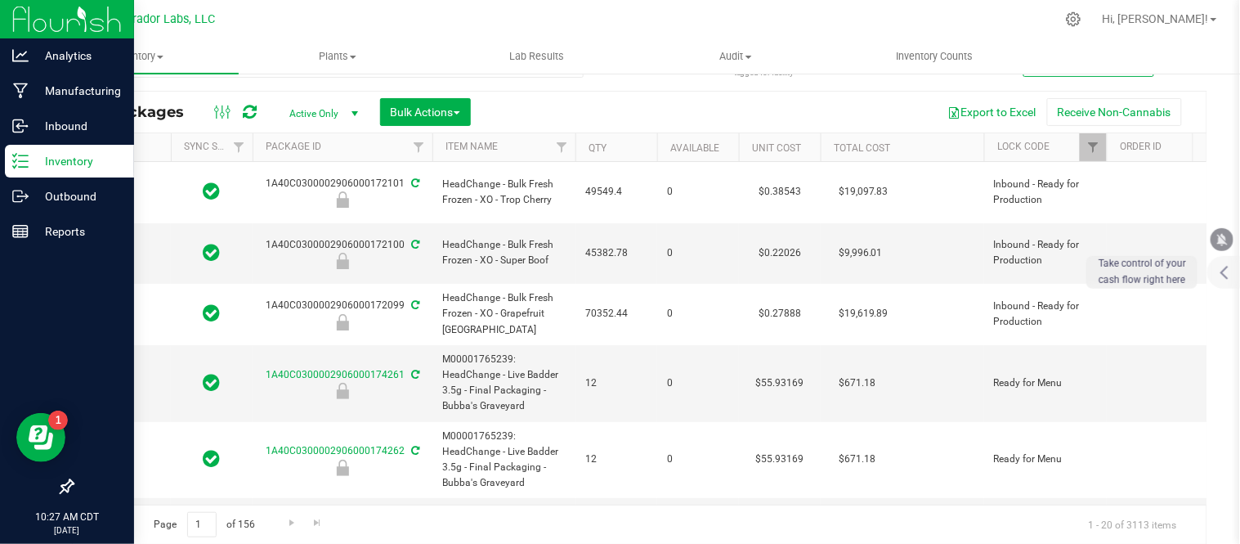
type input "[DATE]"
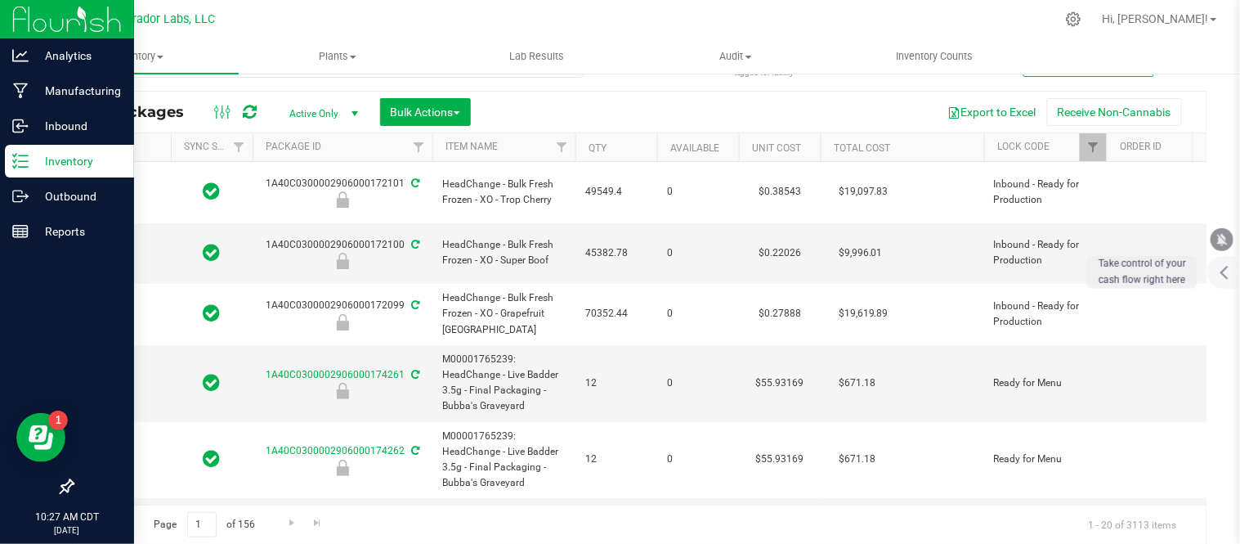
type input "[DATE]"
click at [971, 109] on button "Export to Excel" at bounding box center [993, 112] width 110 height 28
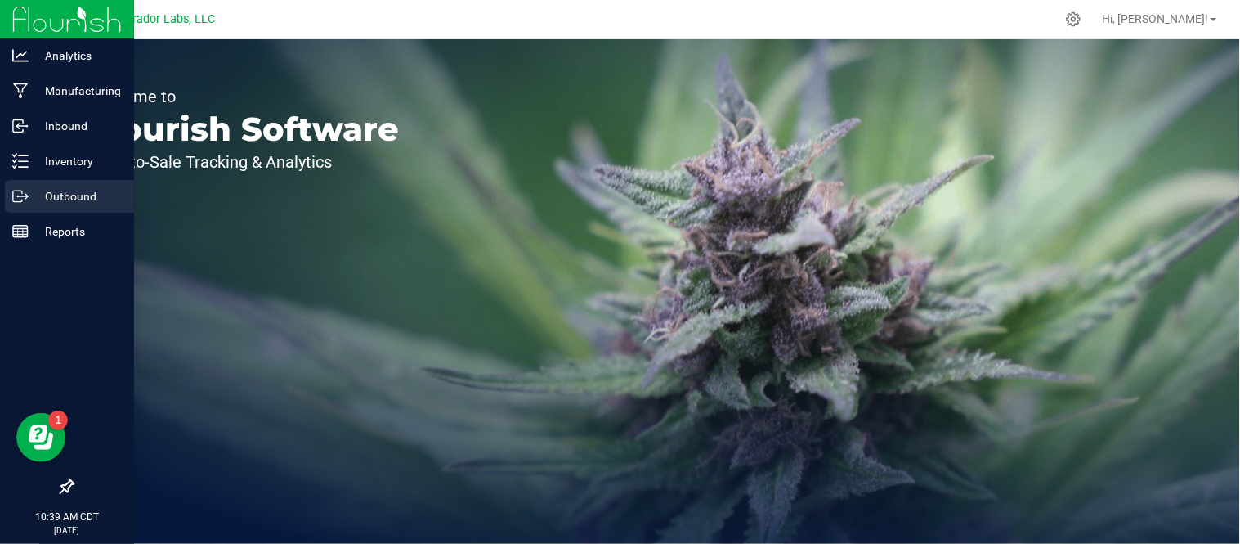
click at [62, 193] on p "Outbound" at bounding box center [78, 196] width 98 height 20
